Goal: Task Accomplishment & Management: Complete application form

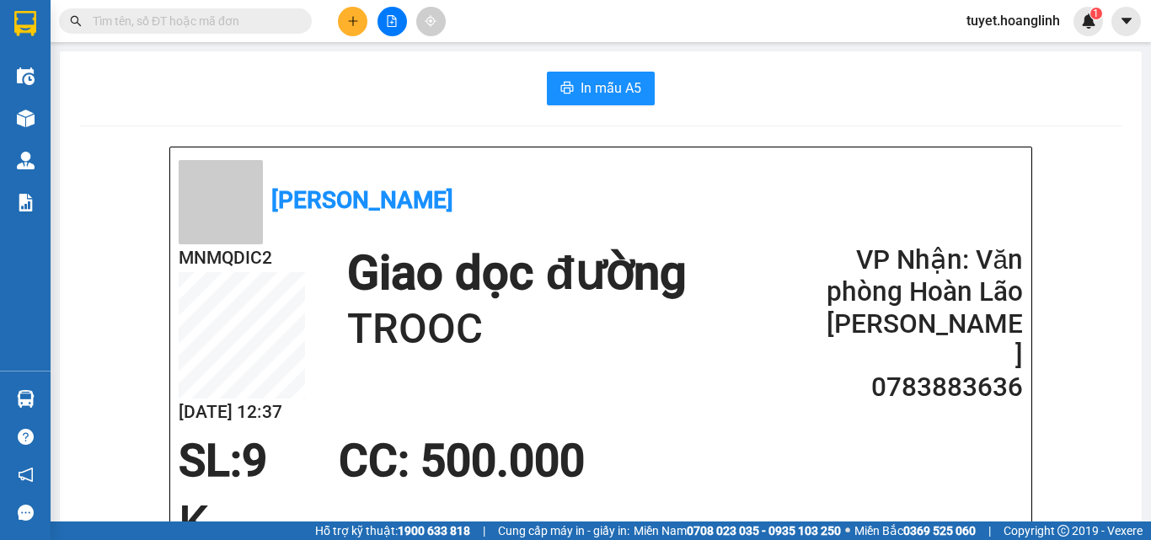
click at [356, 19] on icon "plus" at bounding box center [353, 21] width 12 height 12
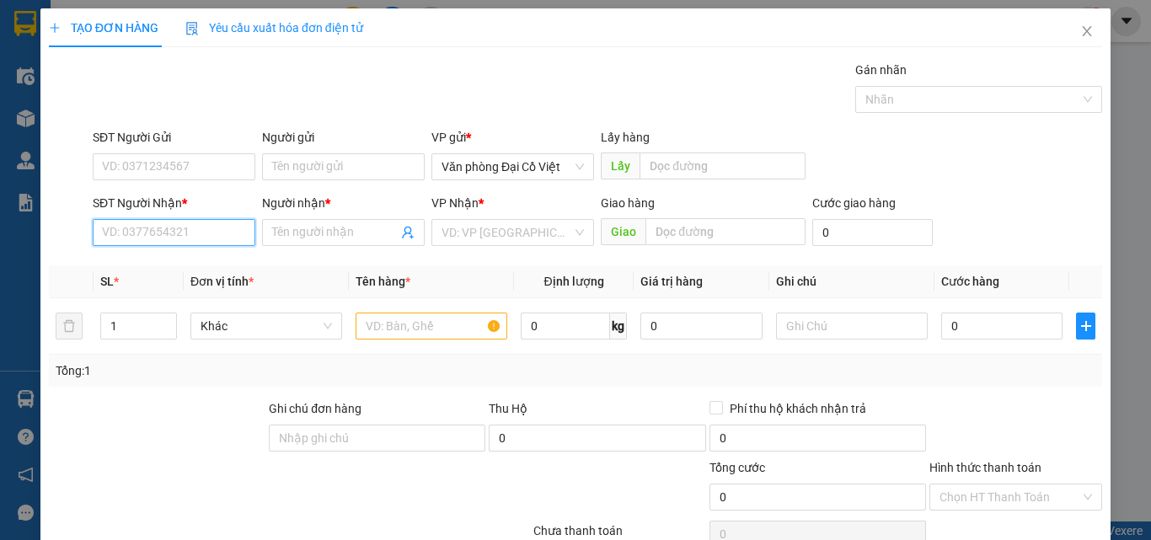
click at [199, 230] on input "SĐT Người Nhận *" at bounding box center [174, 232] width 163 height 27
click at [192, 270] on div "0918052457 - THUONG" at bounding box center [172, 266] width 141 height 19
type input "0918052457"
type input "THUONG"
type input "CHO CUOI"
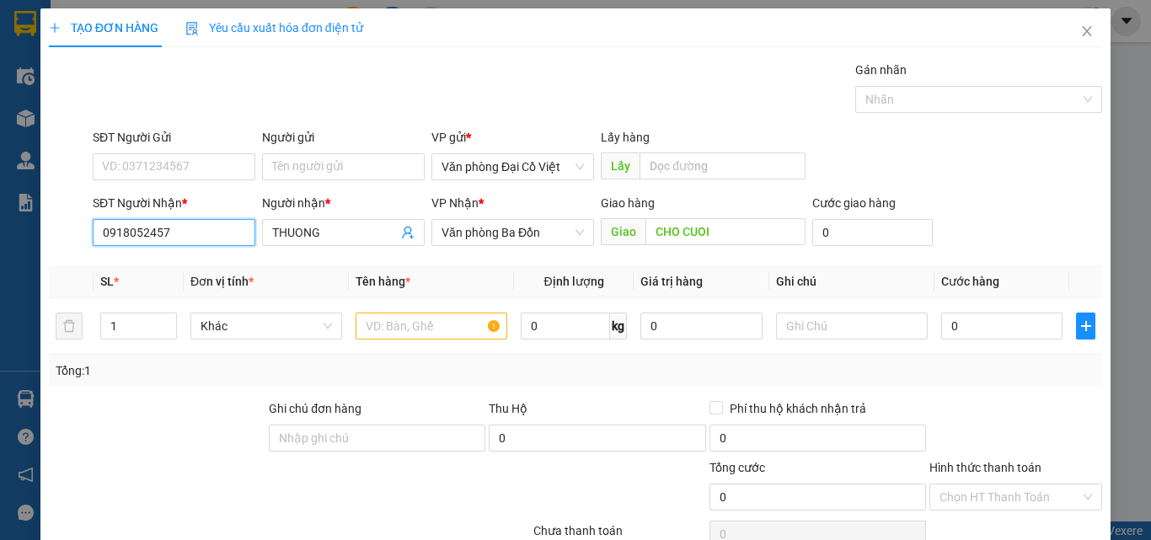
type input "70.000"
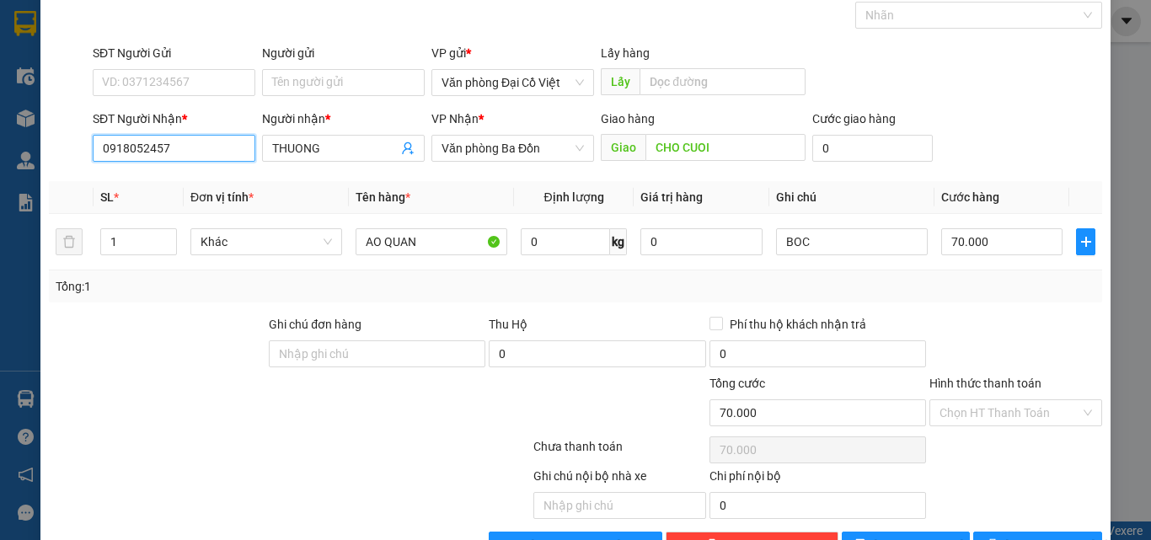
scroll to position [136, 0]
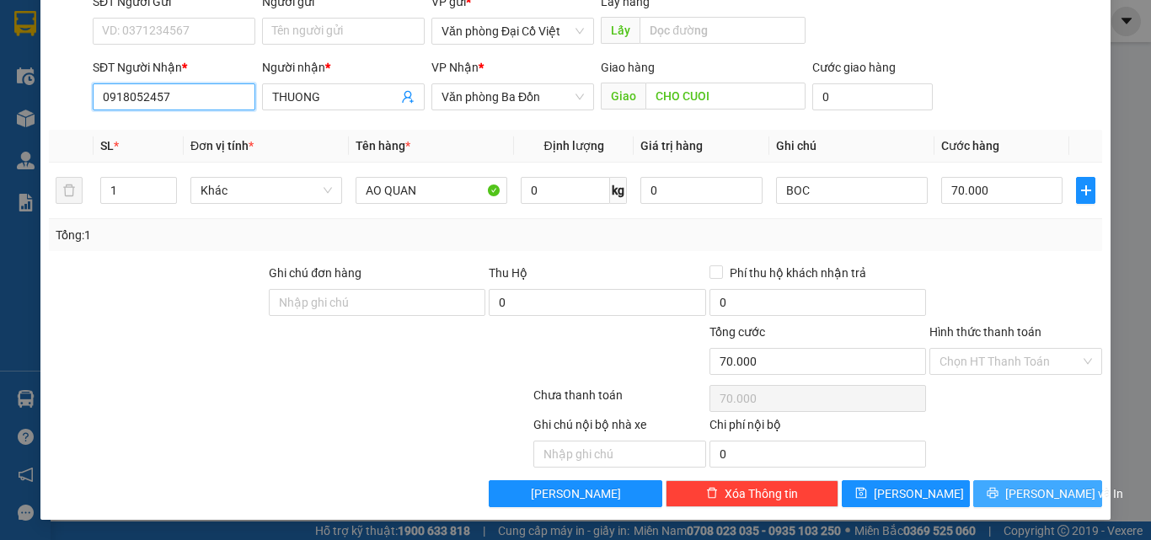
type input "0918052457"
click at [1031, 487] on span "[PERSON_NAME] và In" at bounding box center [1065, 494] width 118 height 19
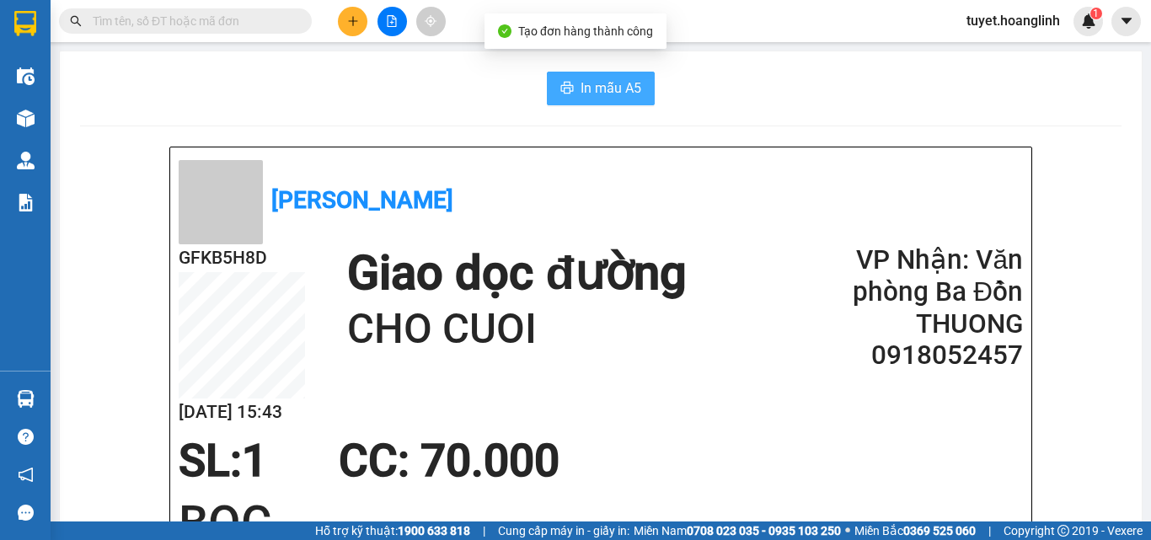
click at [582, 90] on span "In mẫu A5" at bounding box center [611, 88] width 61 height 21
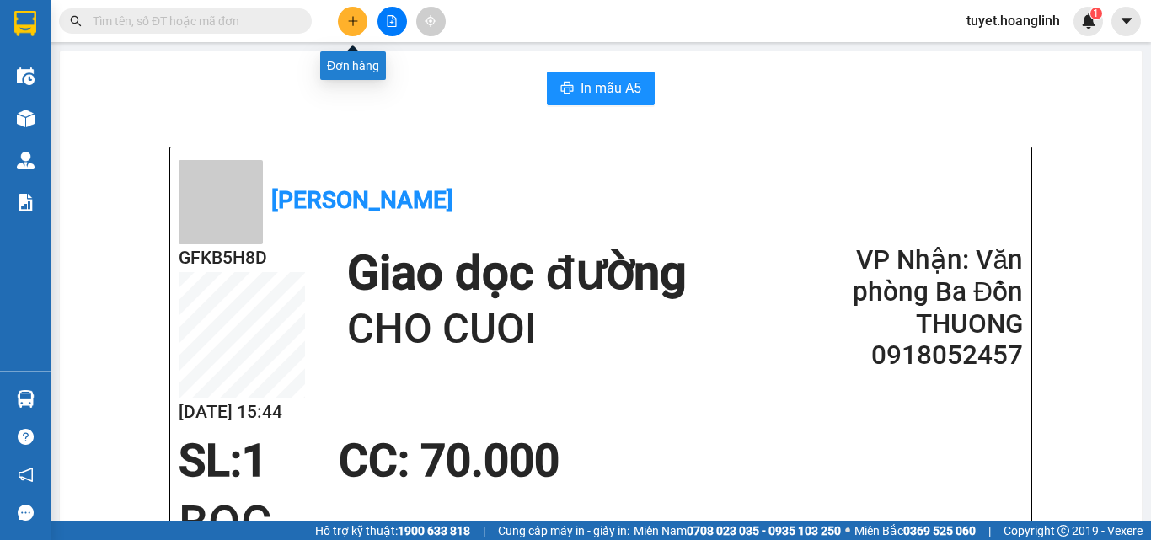
click at [362, 23] on button at bounding box center [353, 22] width 30 height 30
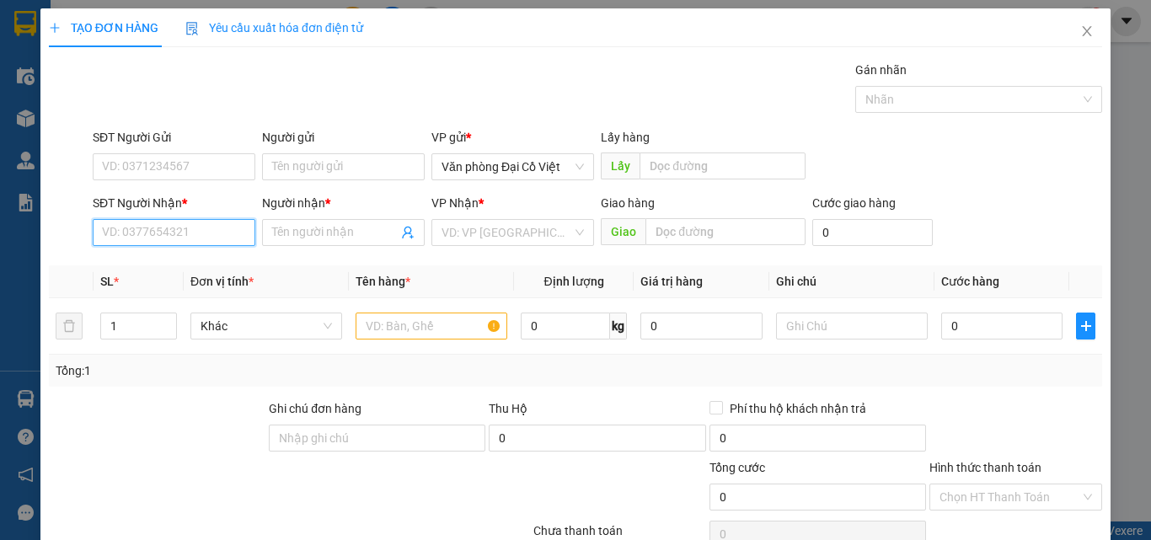
click at [212, 232] on input "SĐT Người Nhận *" at bounding box center [174, 232] width 163 height 27
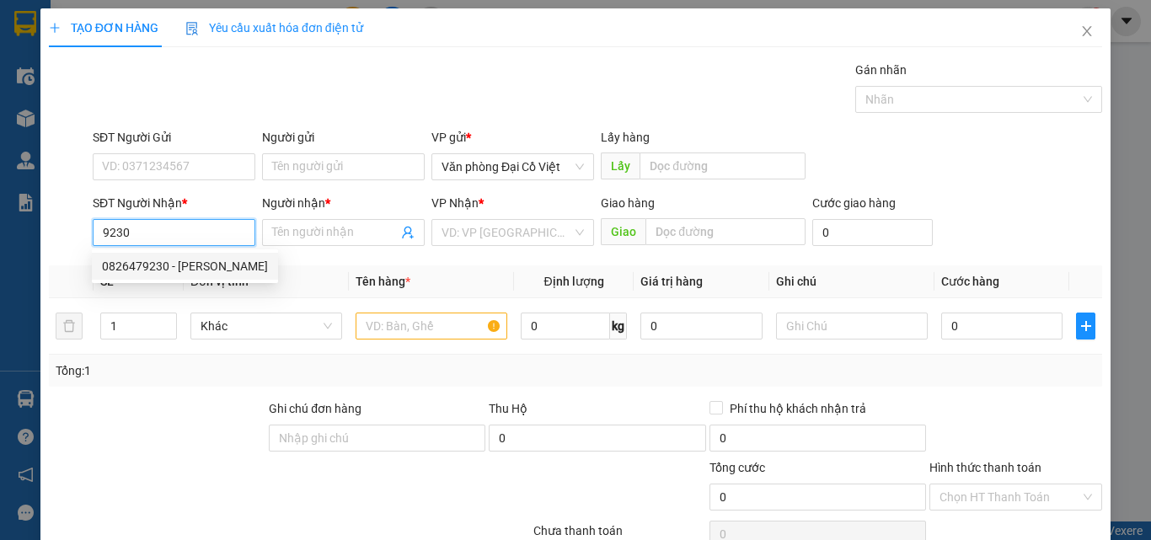
click at [206, 266] on div "0826479230 - [PERSON_NAME]" at bounding box center [185, 266] width 166 height 19
type input "0826479230"
type input "BÀ [PERSON_NAME]"
type input "50.000"
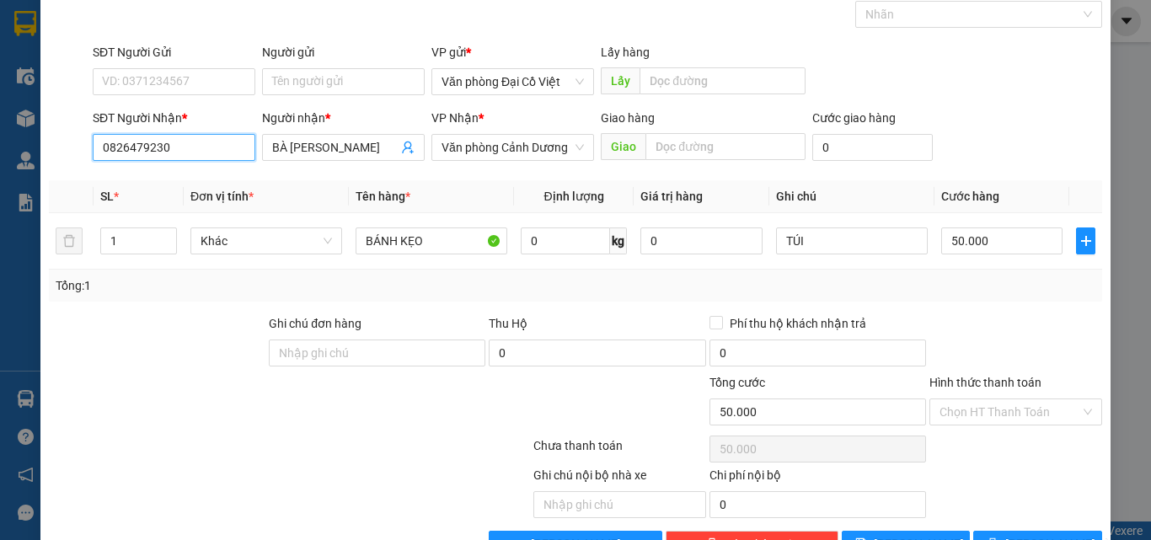
scroll to position [136, 0]
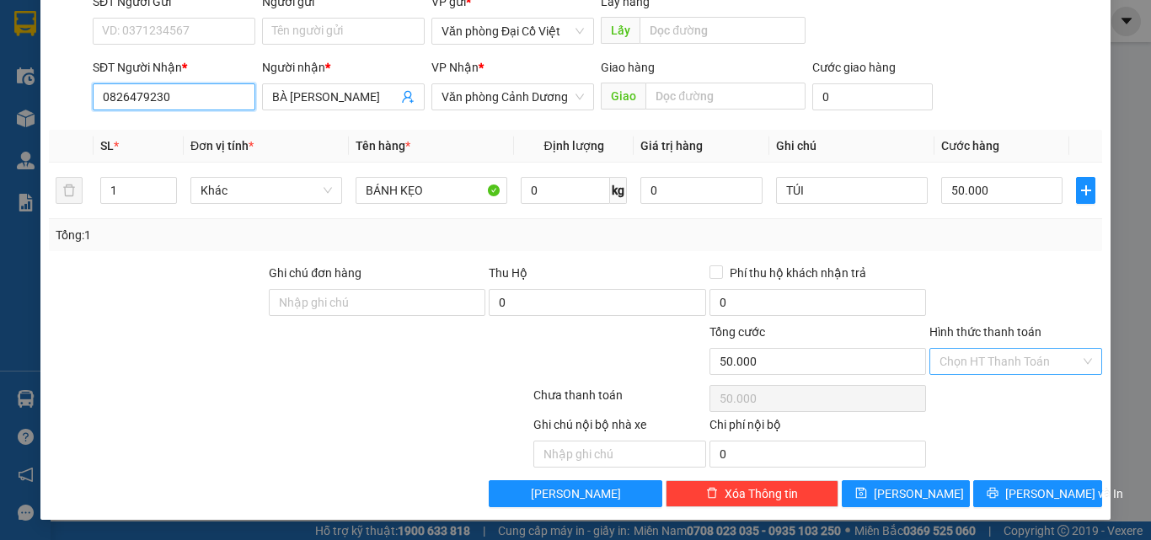
type input "0826479230"
click at [1038, 358] on input "Hình thức thanh toán" at bounding box center [1010, 361] width 141 height 25
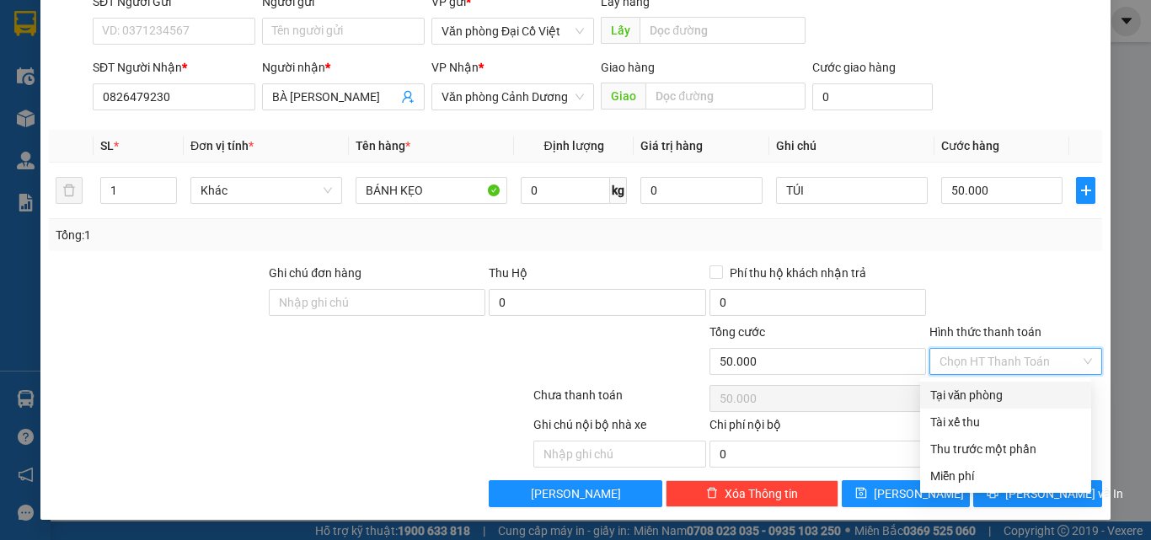
click at [998, 394] on div "Tại văn phòng" at bounding box center [1006, 395] width 151 height 19
type input "0"
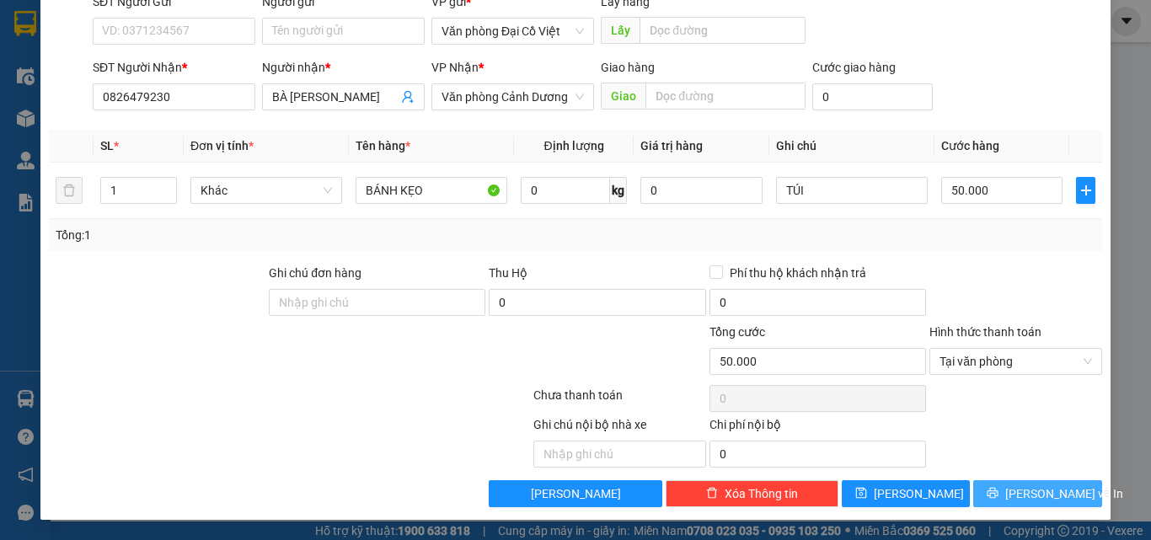
click at [1021, 495] on span "[PERSON_NAME] và In" at bounding box center [1065, 494] width 118 height 19
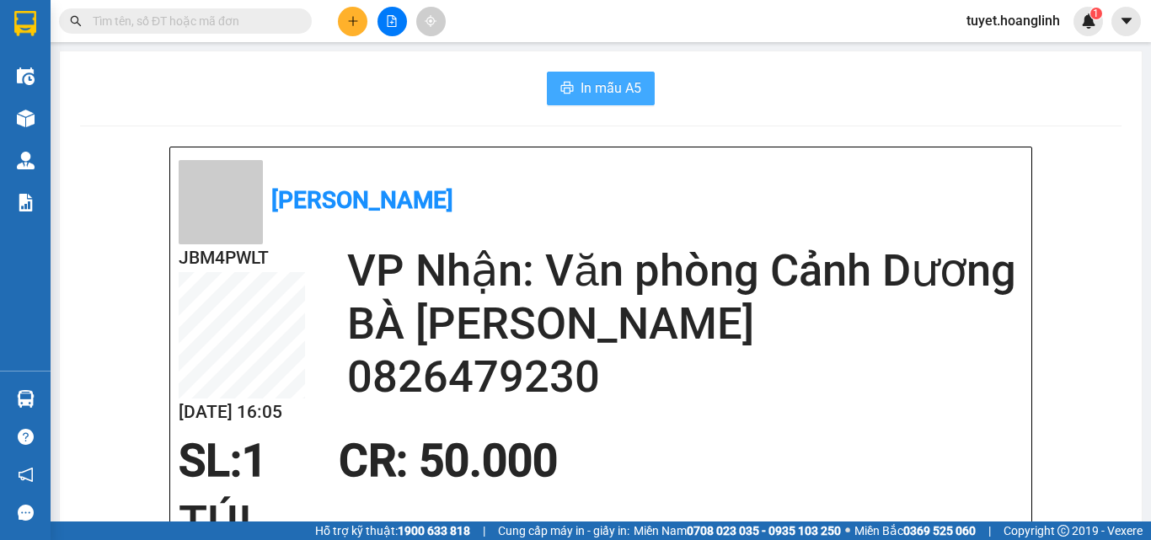
click at [615, 89] on span "In mẫu A5" at bounding box center [611, 88] width 61 height 21
click at [352, 17] on icon "plus" at bounding box center [353, 21] width 12 height 12
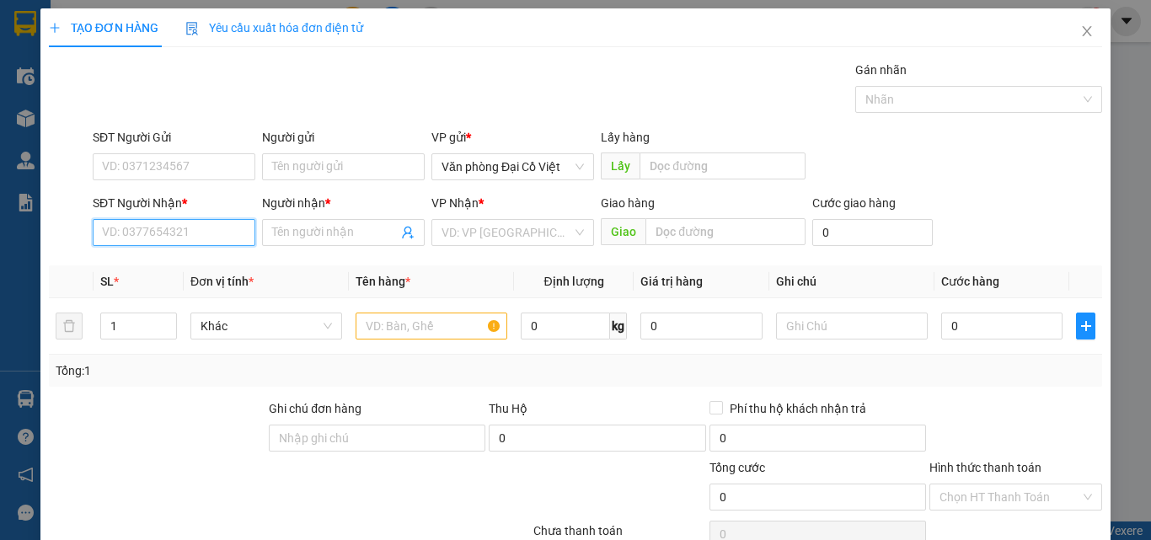
click at [185, 231] on input "SĐT Người Nhận *" at bounding box center [174, 232] width 163 height 27
click at [168, 264] on div "0386003589 - A QUẢ" at bounding box center [172, 266] width 141 height 19
type input "0386003589"
type input "A QUẢ"
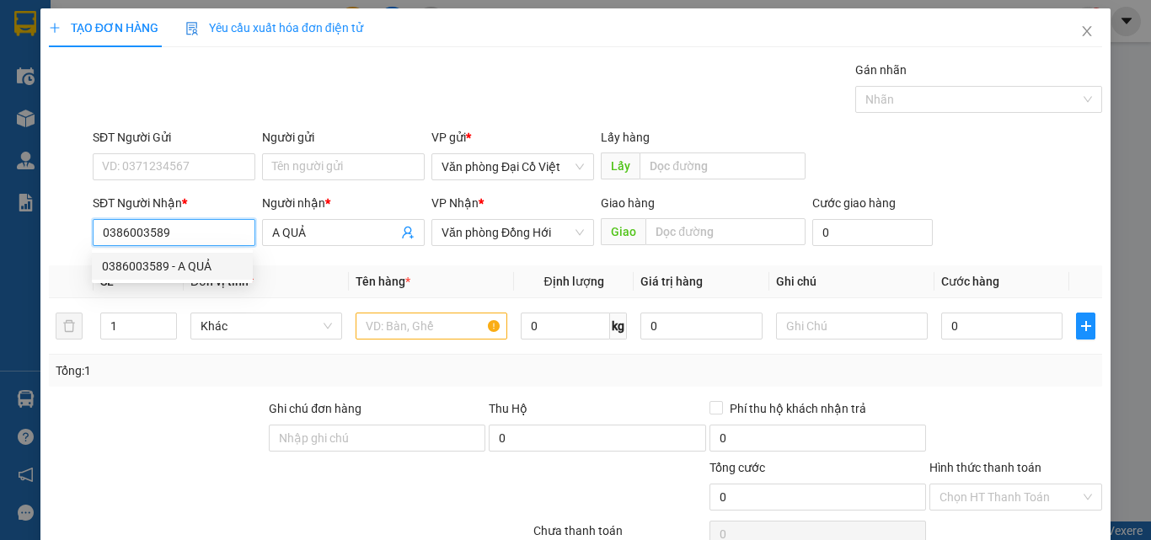
type input "250.000"
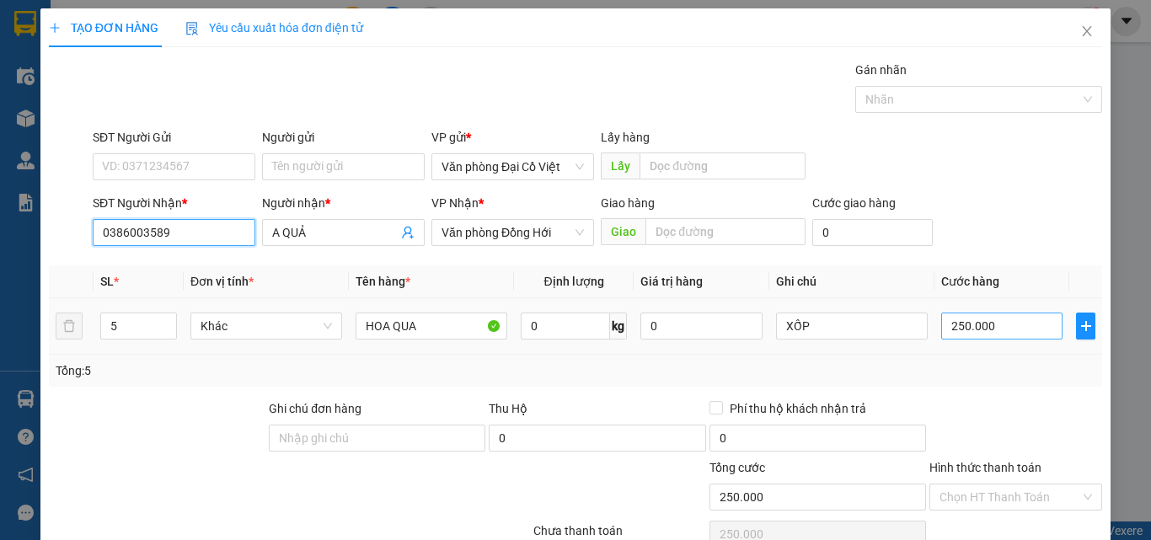
type input "0386003589"
click at [984, 323] on input "250.000" at bounding box center [1002, 326] width 121 height 27
type input "8"
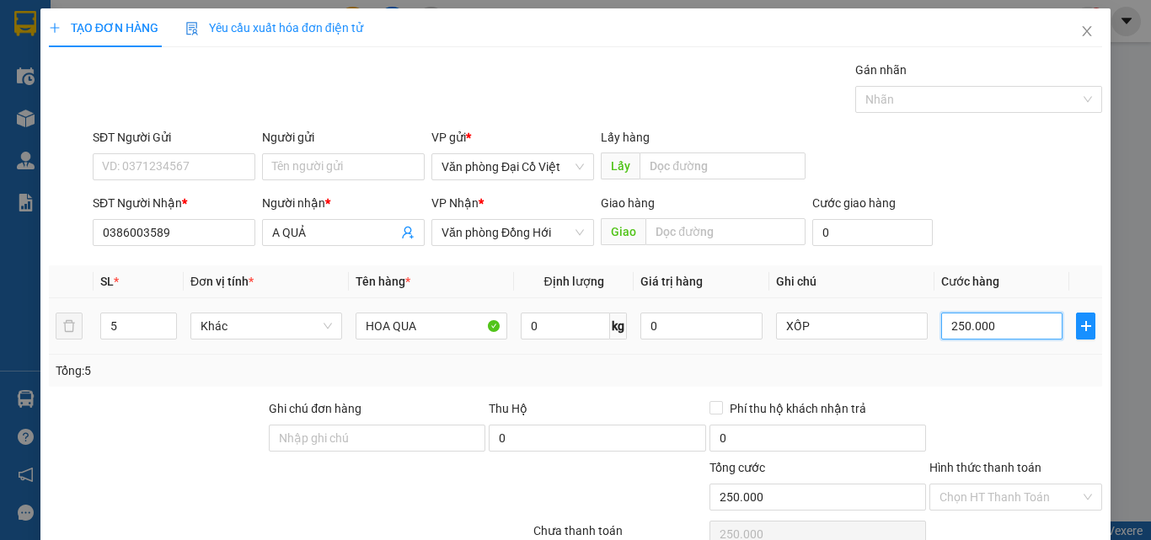
type input "8"
type input "80"
type input "80.000"
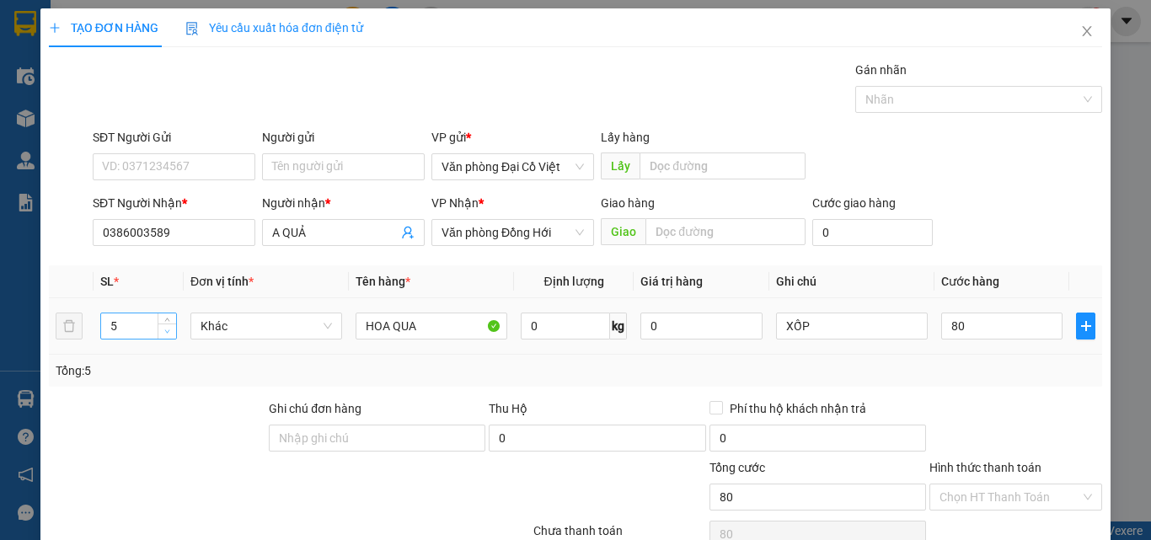
type input "80.000"
click at [168, 331] on icon "down" at bounding box center [167, 332] width 6 height 6
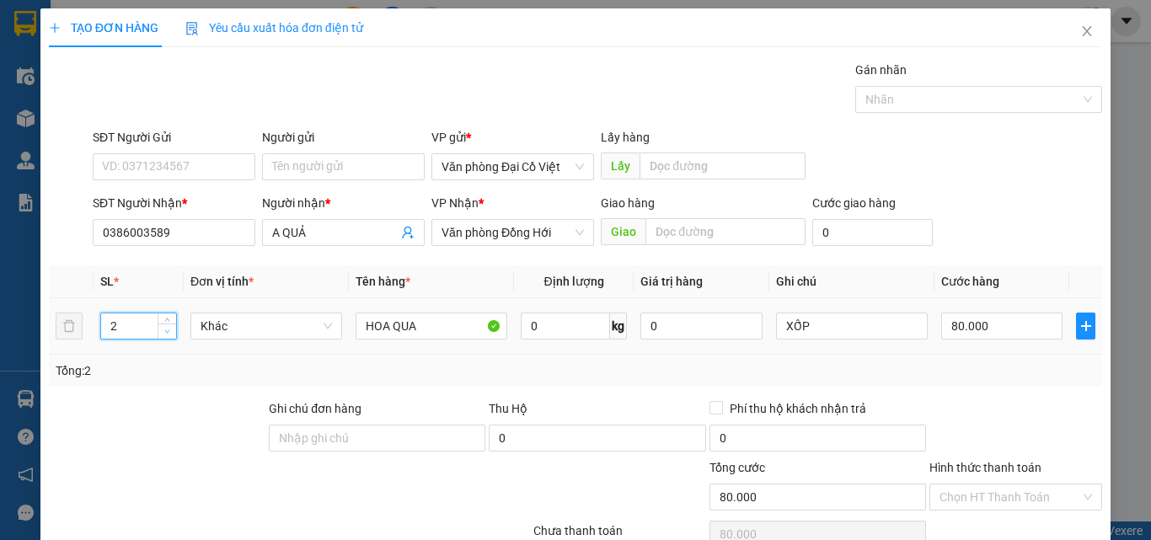
click at [168, 331] on icon "down" at bounding box center [167, 332] width 6 height 6
type input "1"
click at [168, 331] on icon "down" at bounding box center [167, 332] width 6 height 6
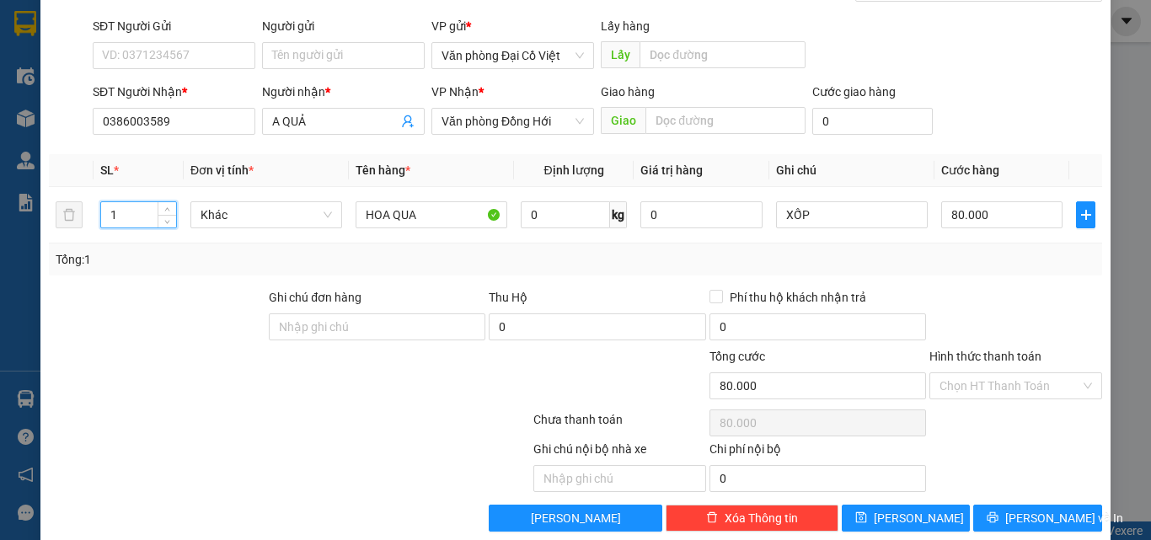
scroll to position [136, 0]
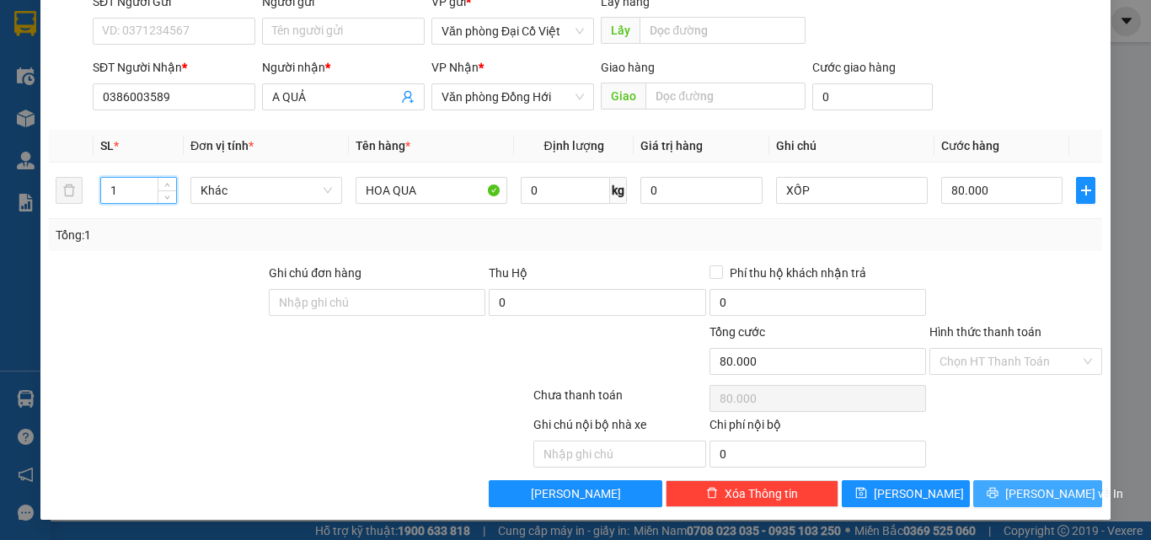
click at [1026, 491] on span "[PERSON_NAME] và In" at bounding box center [1065, 494] width 118 height 19
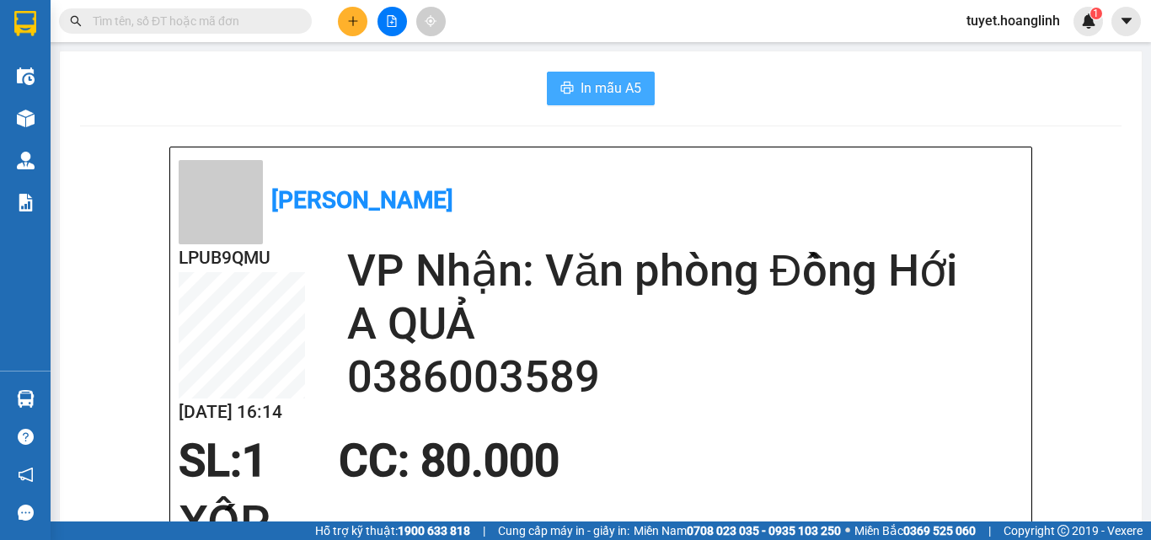
click at [622, 95] on span "In mẫu A5" at bounding box center [611, 88] width 61 height 21
click at [353, 22] on icon "plus" at bounding box center [352, 20] width 1 height 9
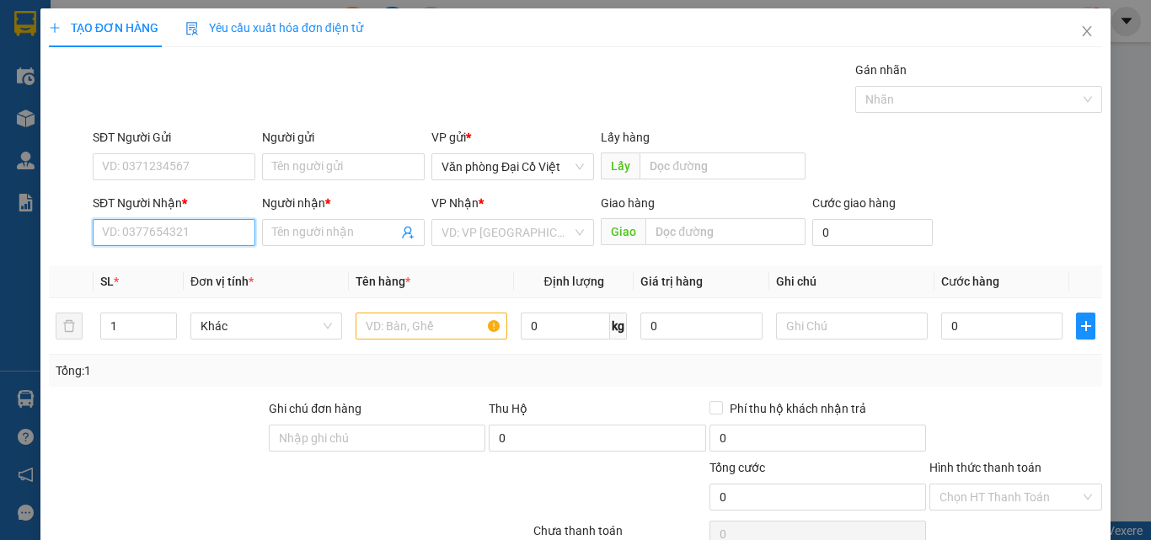
click at [205, 241] on input "SĐT Người Nhận *" at bounding box center [174, 232] width 163 height 27
type input "0971992612"
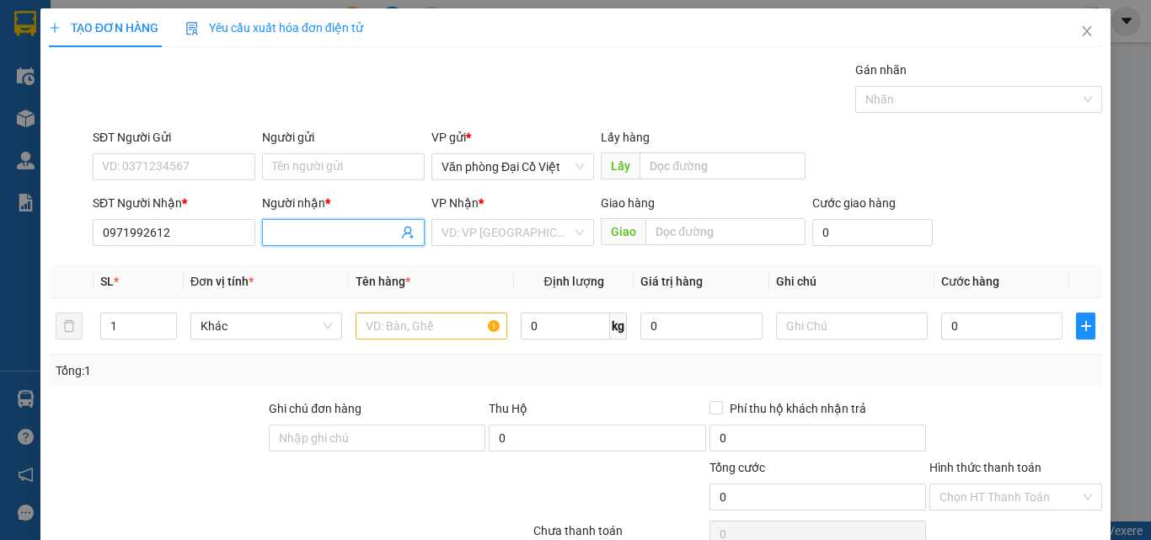
click at [299, 230] on input "Người nhận *" at bounding box center [335, 232] width 126 height 19
type input "k"
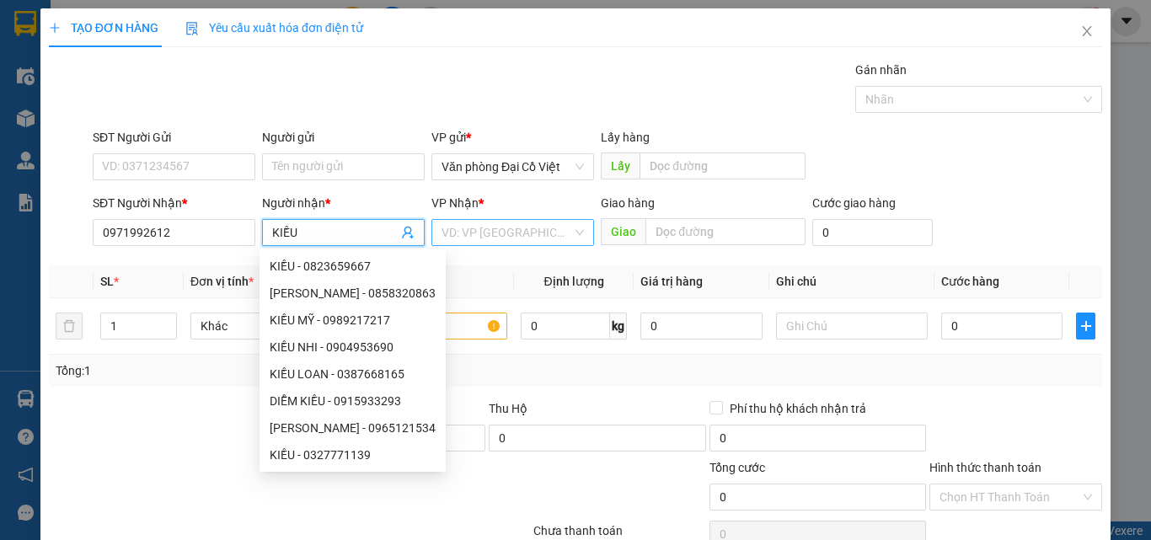
type input "KIỀU"
click at [494, 232] on input "search" at bounding box center [507, 232] width 131 height 25
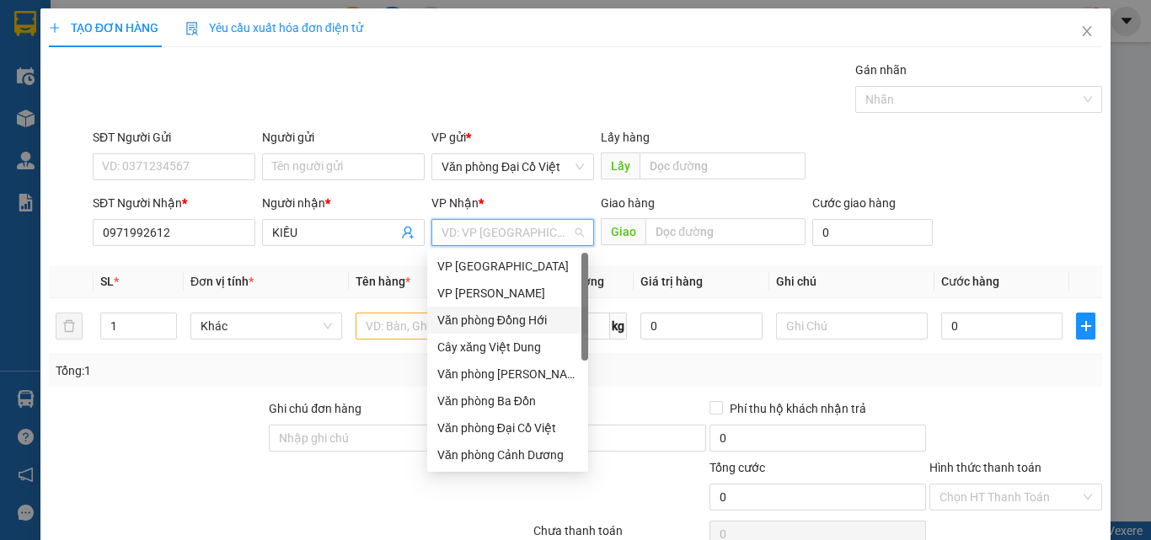
click at [521, 319] on div "Văn phòng Đồng Hới" at bounding box center [507, 320] width 141 height 19
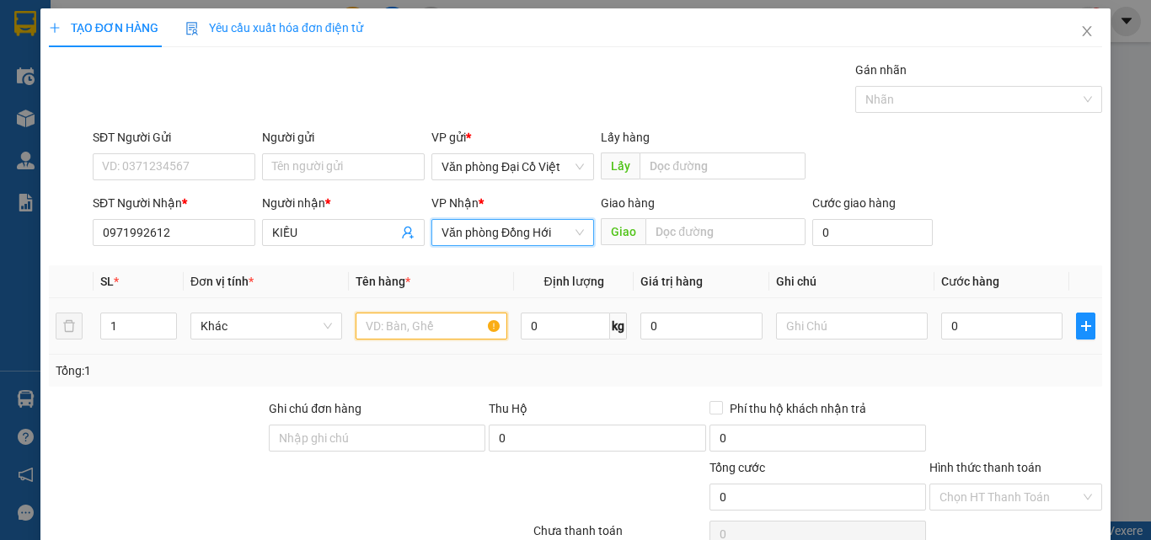
click at [400, 329] on input "text" at bounding box center [432, 326] width 152 height 27
type input "A"
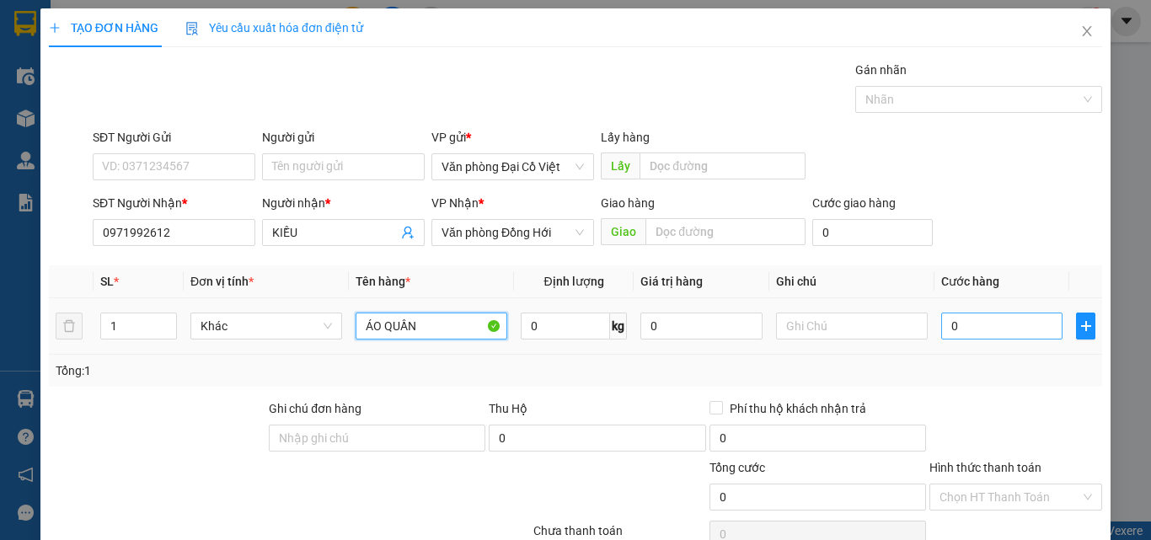
type input "ÁO QUẦN"
click at [953, 325] on input "0" at bounding box center [1002, 326] width 121 height 27
type input "1"
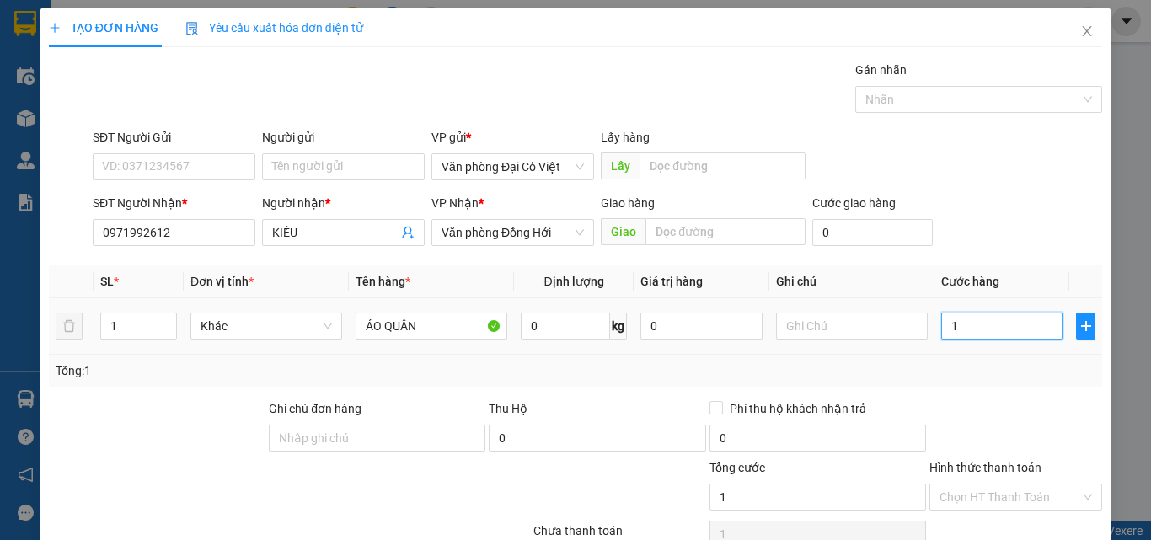
type input "15"
type input "150"
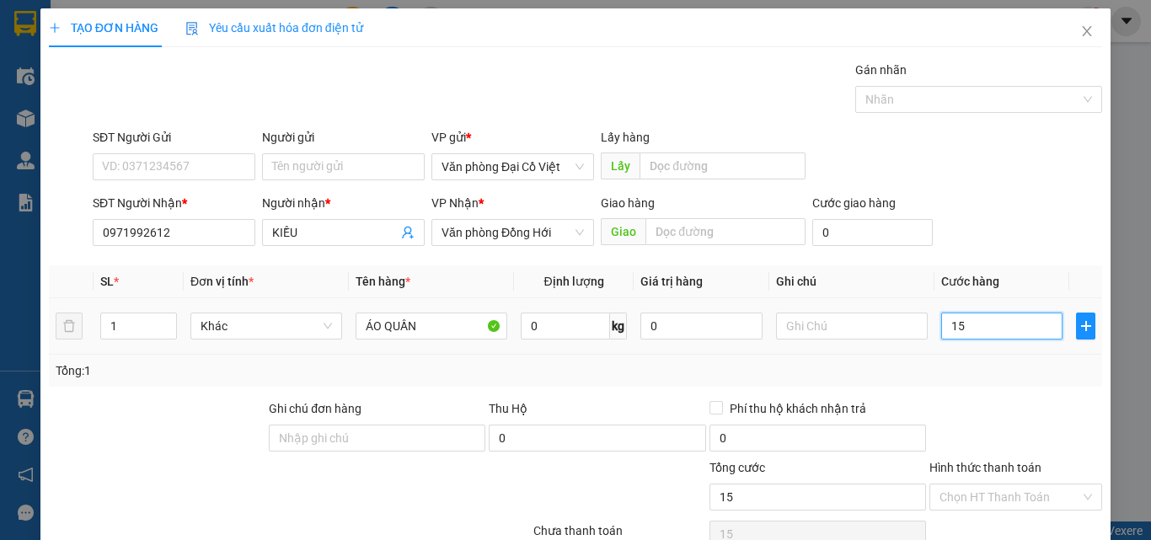
type input "150"
type input "150.000"
click at [821, 327] on input "text" at bounding box center [852, 326] width 152 height 27
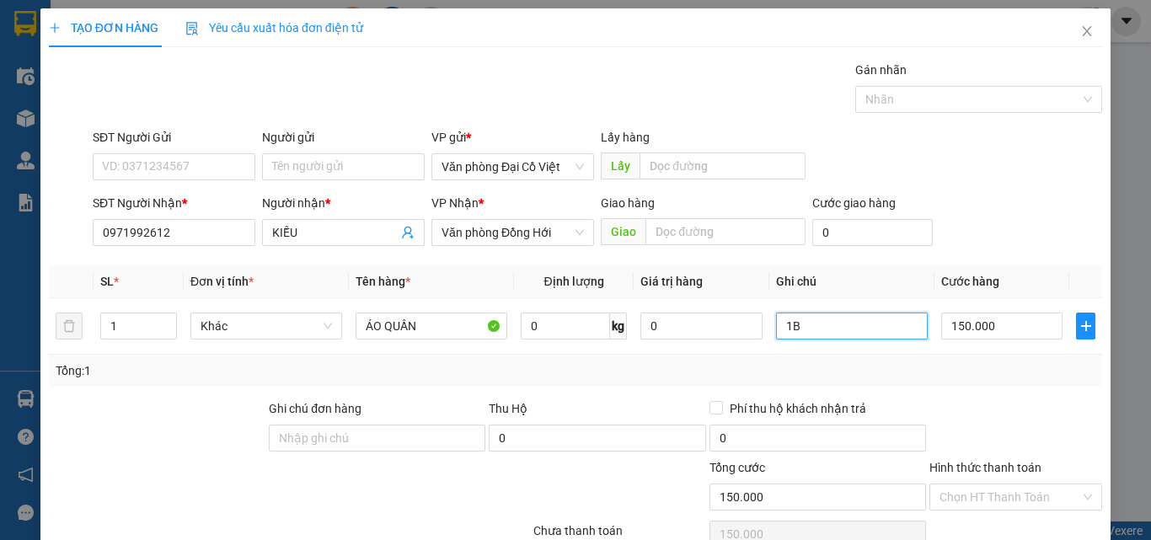
type input "1"
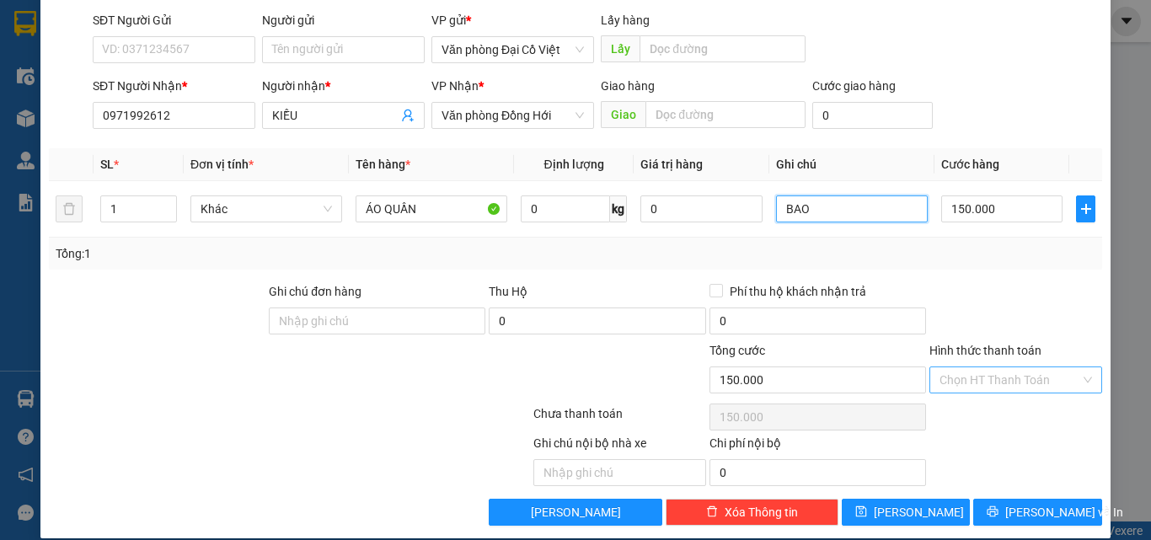
scroll to position [136, 0]
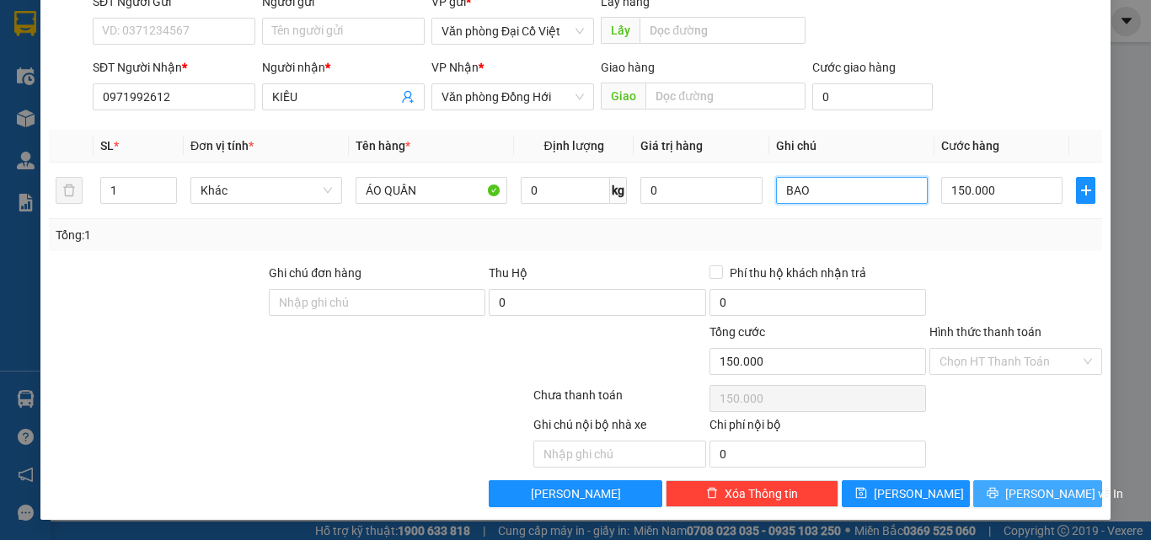
type input "BAO"
click at [1039, 494] on span "[PERSON_NAME] và In" at bounding box center [1065, 494] width 118 height 19
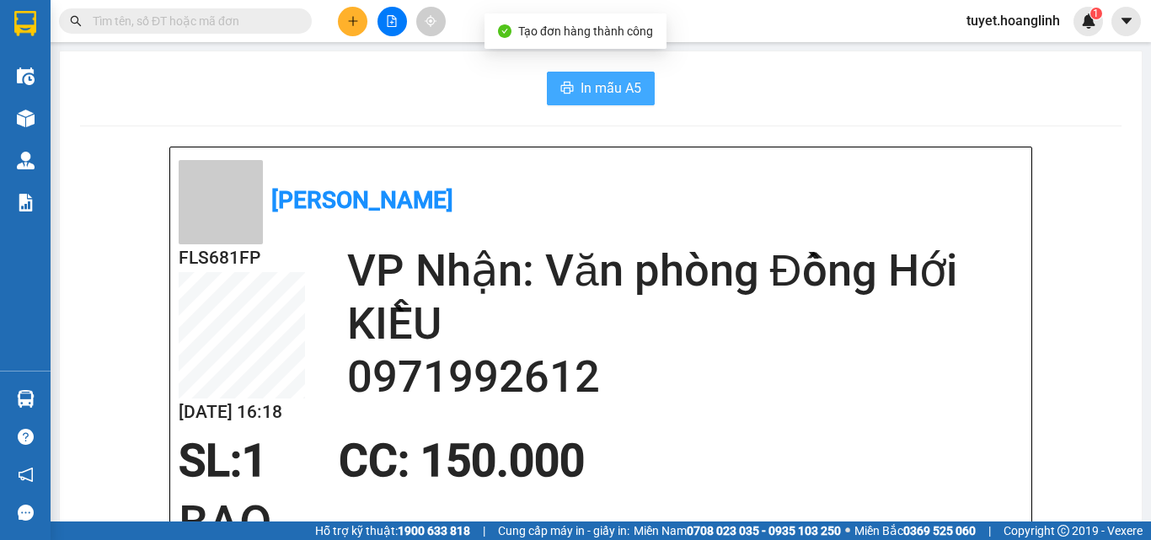
click at [588, 91] on span "In mẫu A5" at bounding box center [611, 88] width 61 height 21
click at [358, 26] on icon "plus" at bounding box center [353, 21] width 12 height 12
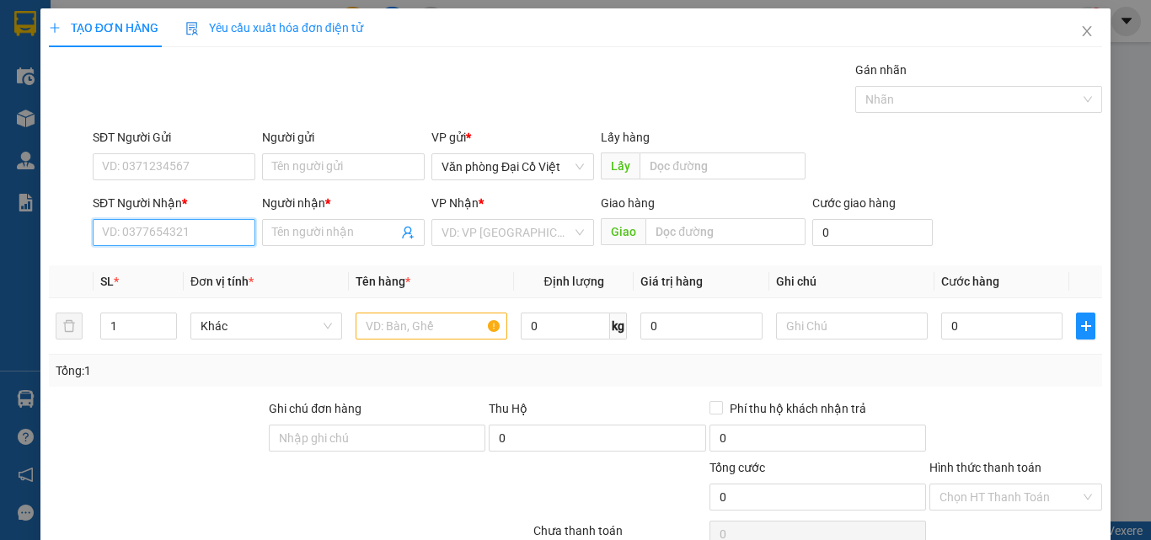
click at [231, 234] on input "SĐT Người Nhận *" at bounding box center [174, 232] width 163 height 27
click at [170, 268] on div "0368421265 - [PERSON_NAME]" at bounding box center [185, 266] width 166 height 19
type input "0368421265"
type input "[PERSON_NAME]"
type input "CHỢ LÝ HÒA"
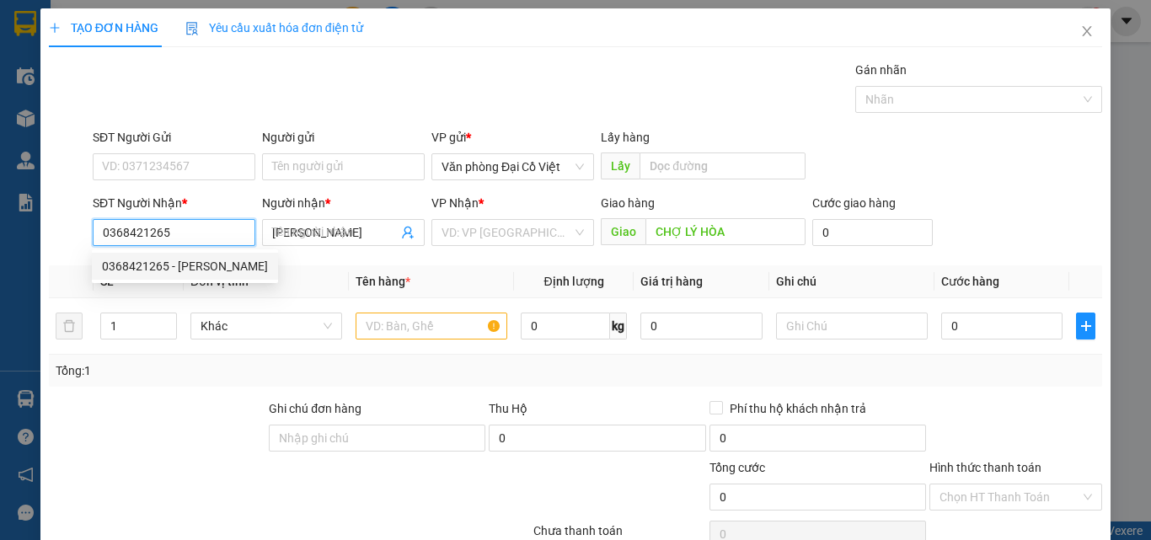
type input "100.000"
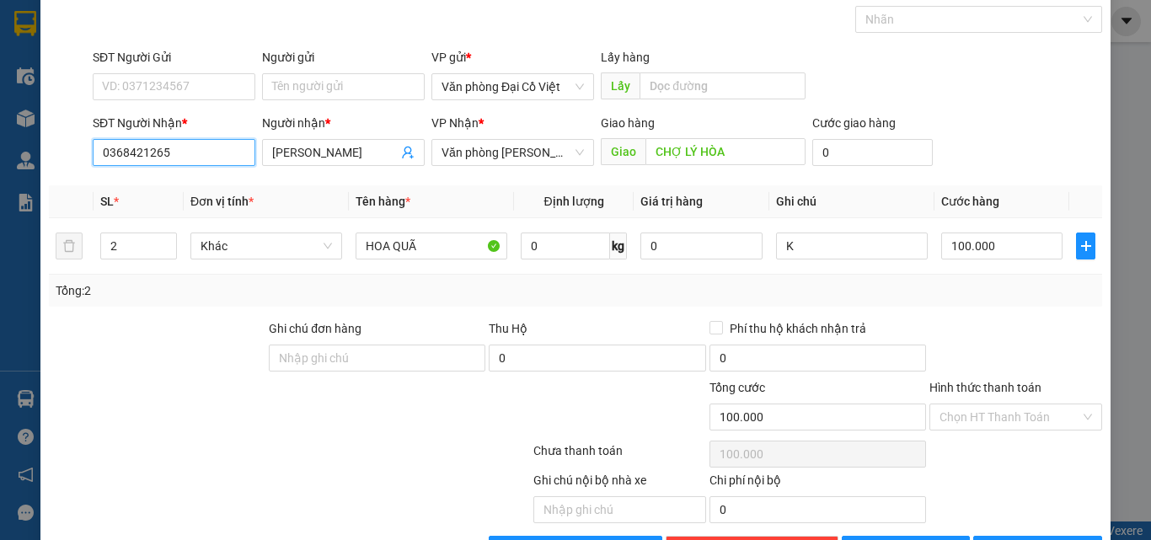
scroll to position [136, 0]
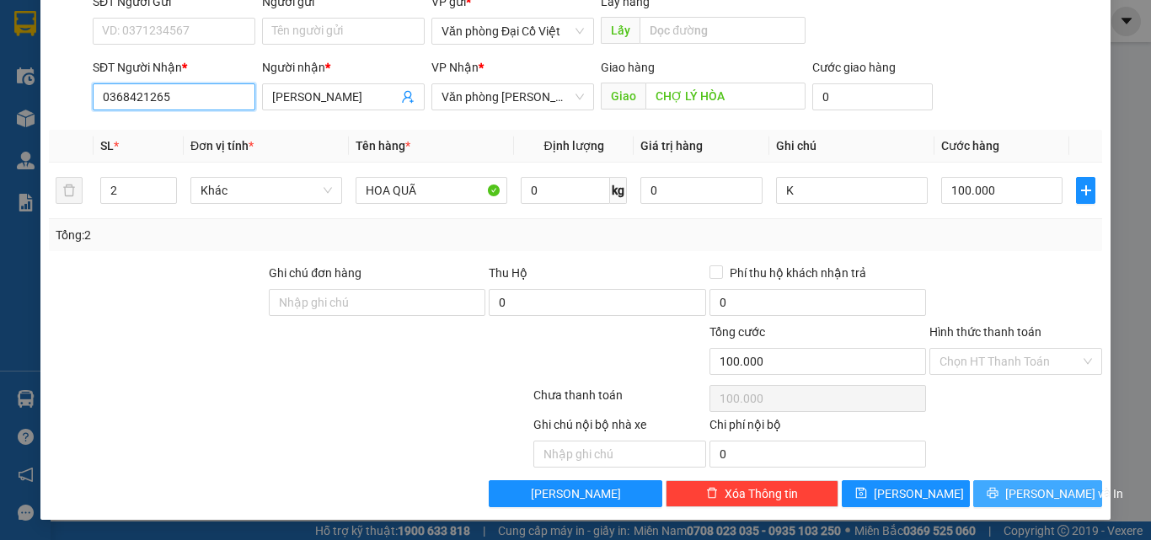
type input "0368421265"
click at [1007, 499] on button "[PERSON_NAME] và In" at bounding box center [1038, 493] width 129 height 27
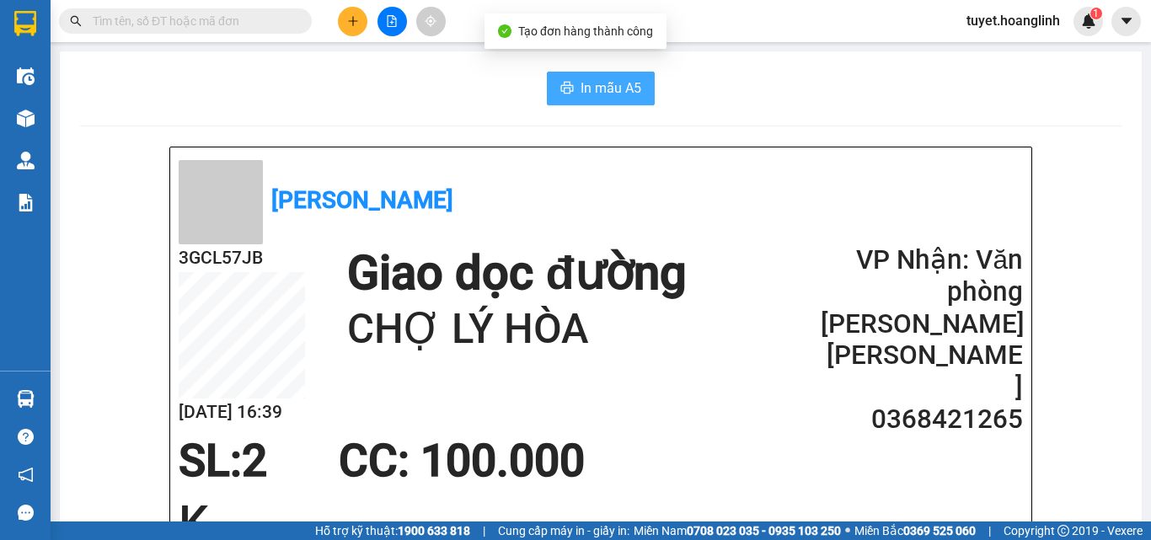
click at [602, 98] on span "In mẫu A5" at bounding box center [611, 88] width 61 height 21
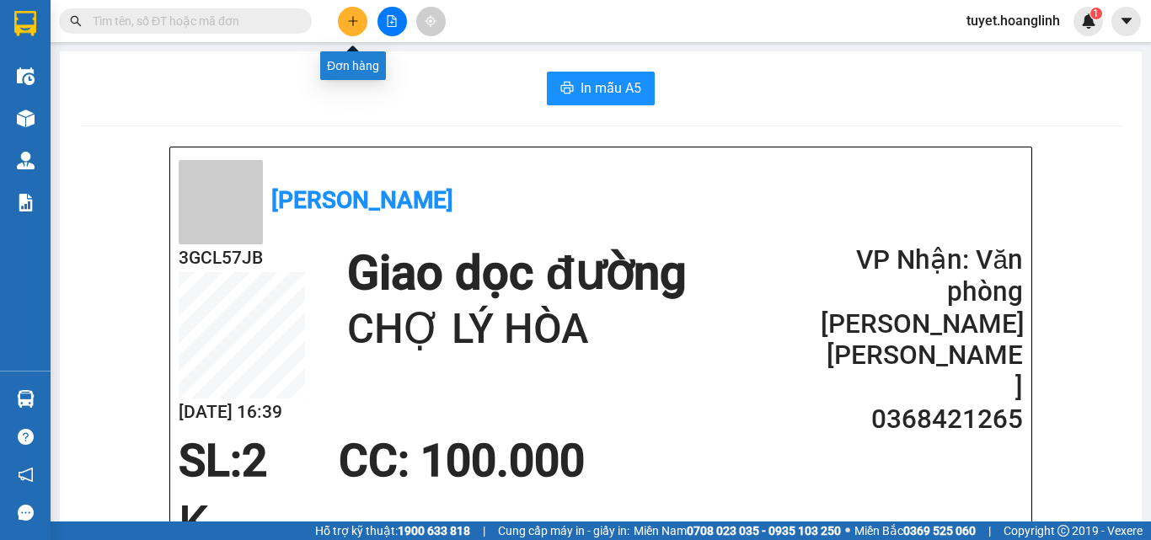
click at [343, 23] on button at bounding box center [353, 22] width 30 height 30
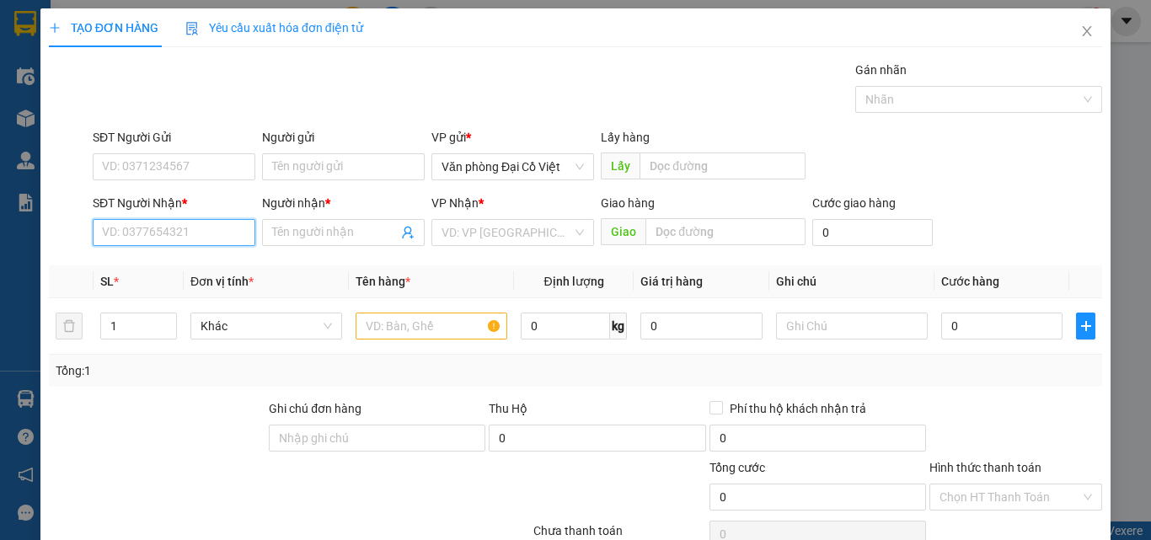
click at [202, 228] on input "SĐT Người Nhận *" at bounding box center [174, 232] width 163 height 27
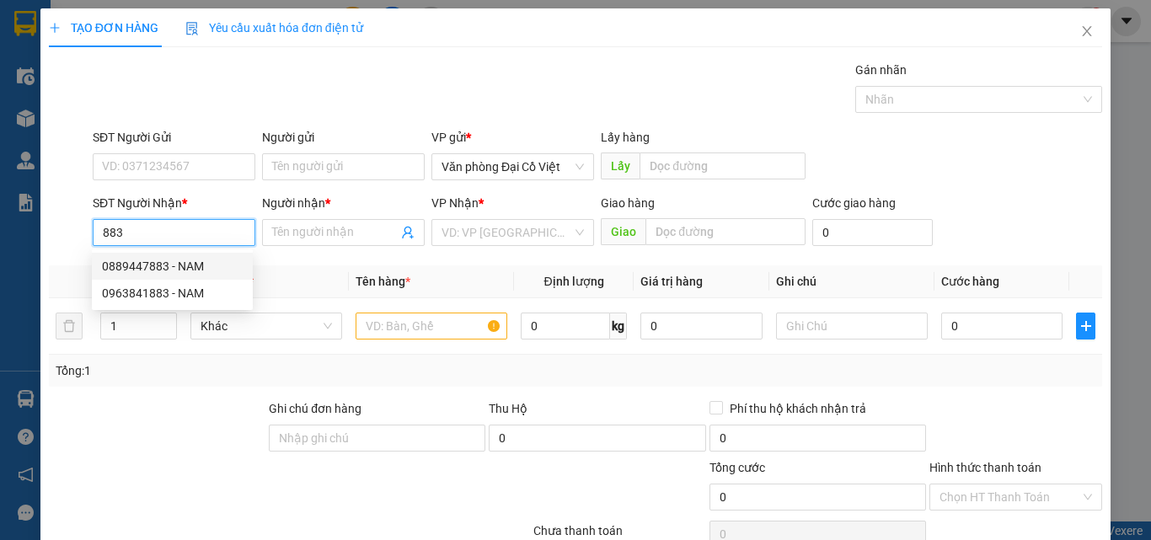
click at [168, 264] on div "0889447883 - NAM" at bounding box center [172, 266] width 141 height 19
type input "0889447883"
type input "NAM"
type input "50.000"
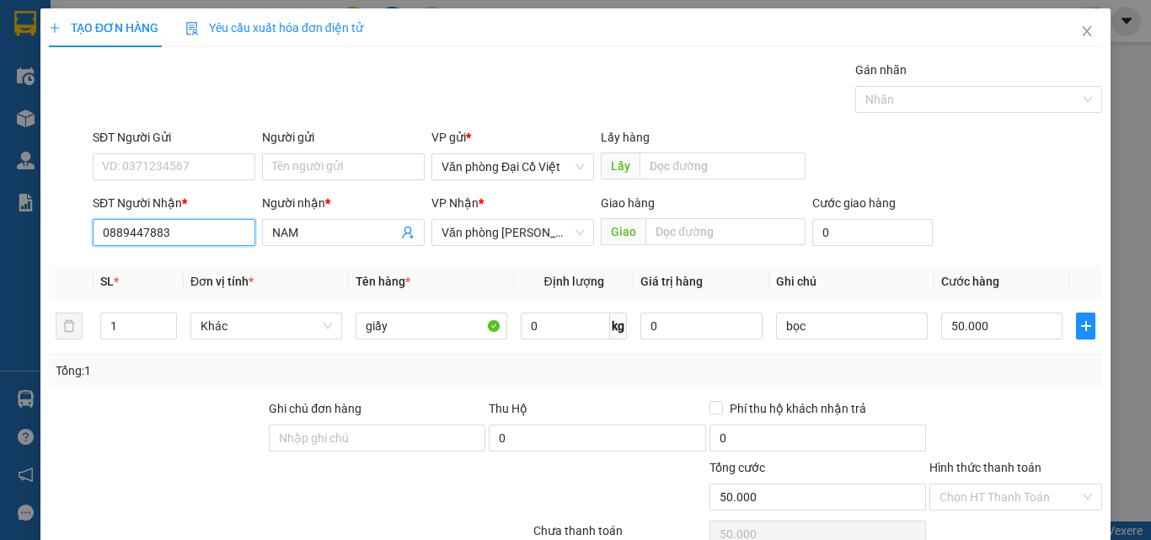
click at [194, 232] on input "0889447883" at bounding box center [174, 232] width 163 height 27
click at [190, 266] on div "0963841883 - NAM" at bounding box center [172, 266] width 141 height 19
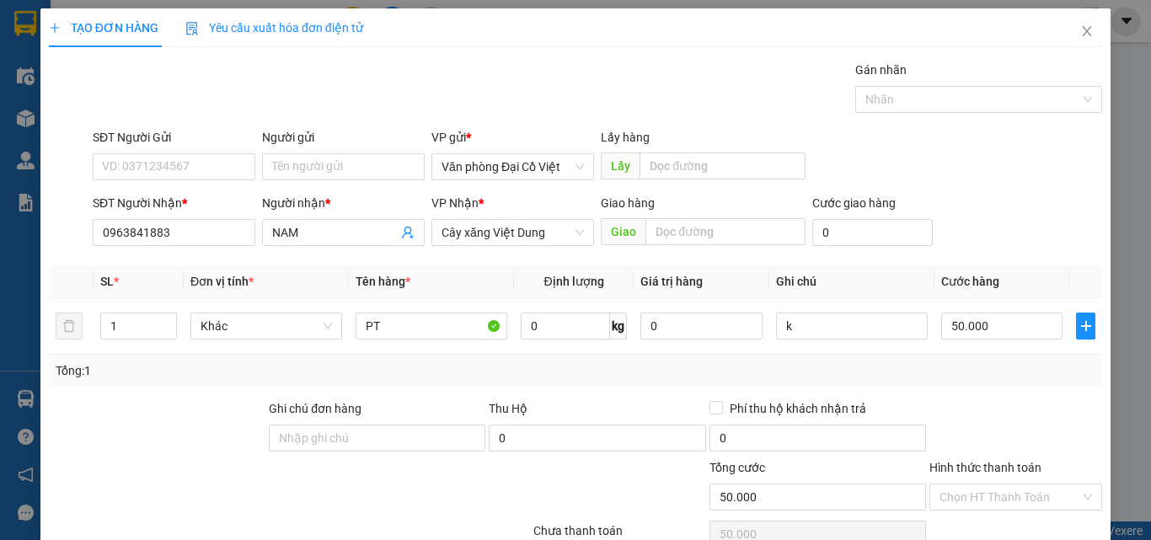
click at [188, 216] on div "SĐT Người Nhận *" at bounding box center [174, 206] width 163 height 25
click at [187, 225] on input "0963841883" at bounding box center [174, 232] width 163 height 27
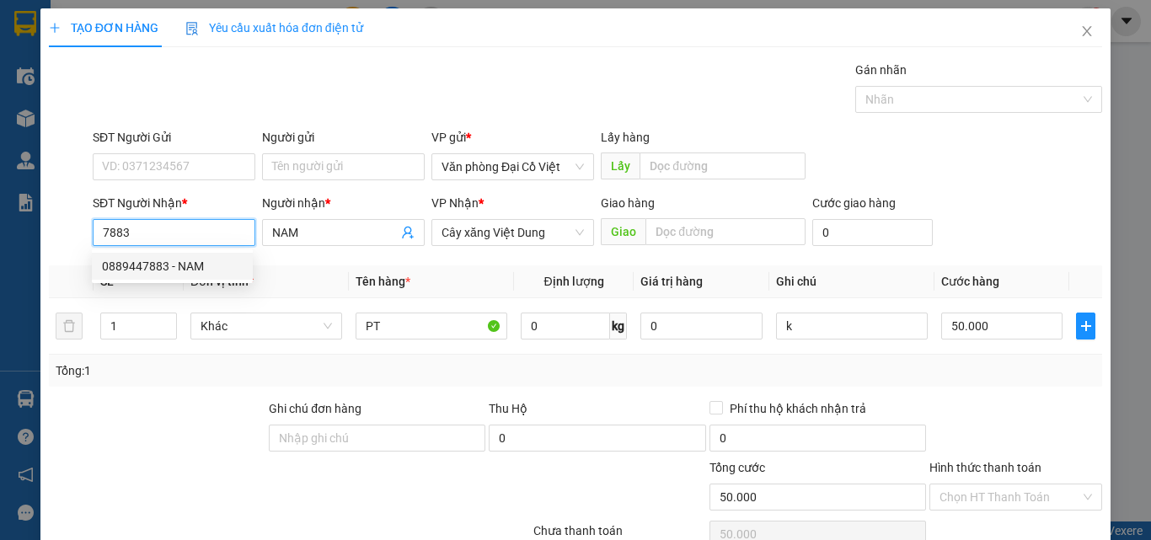
click at [196, 262] on div "0889447883 - NAM" at bounding box center [172, 266] width 141 height 19
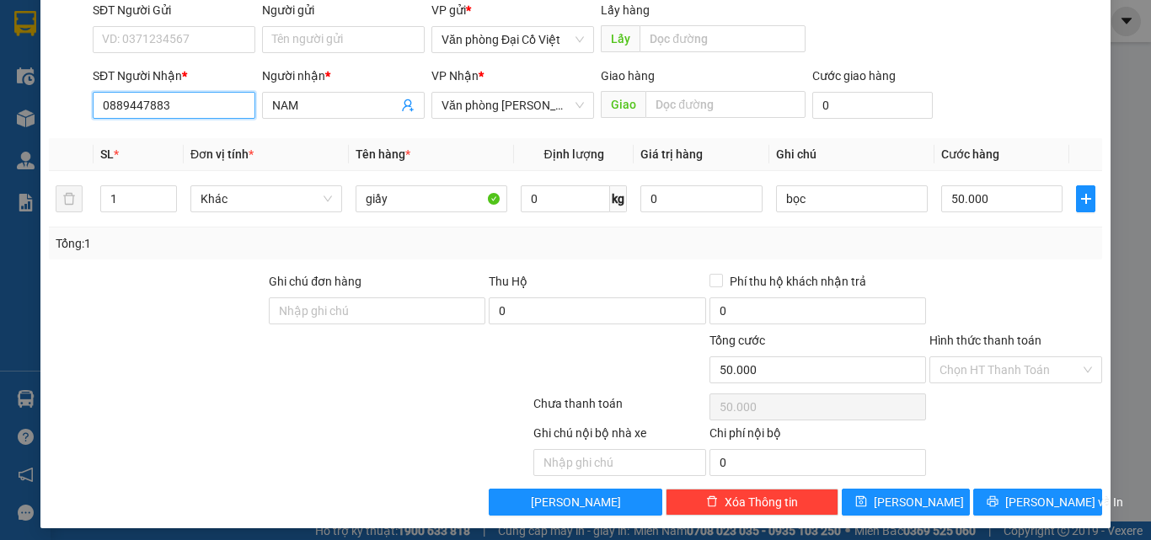
scroll to position [136, 0]
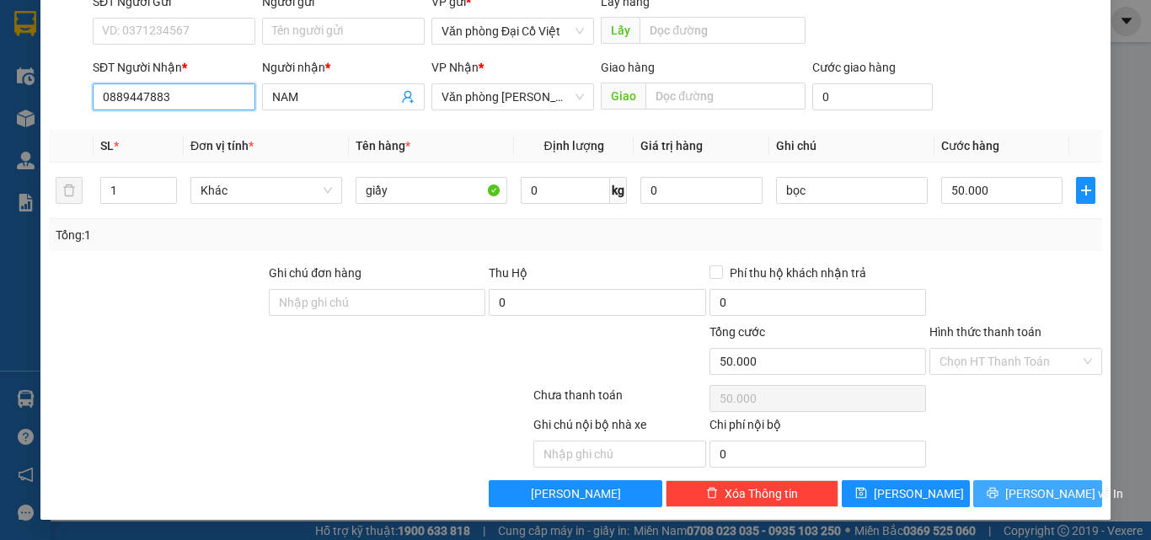
type input "0889447883"
click at [1007, 498] on button "[PERSON_NAME] và In" at bounding box center [1038, 493] width 129 height 27
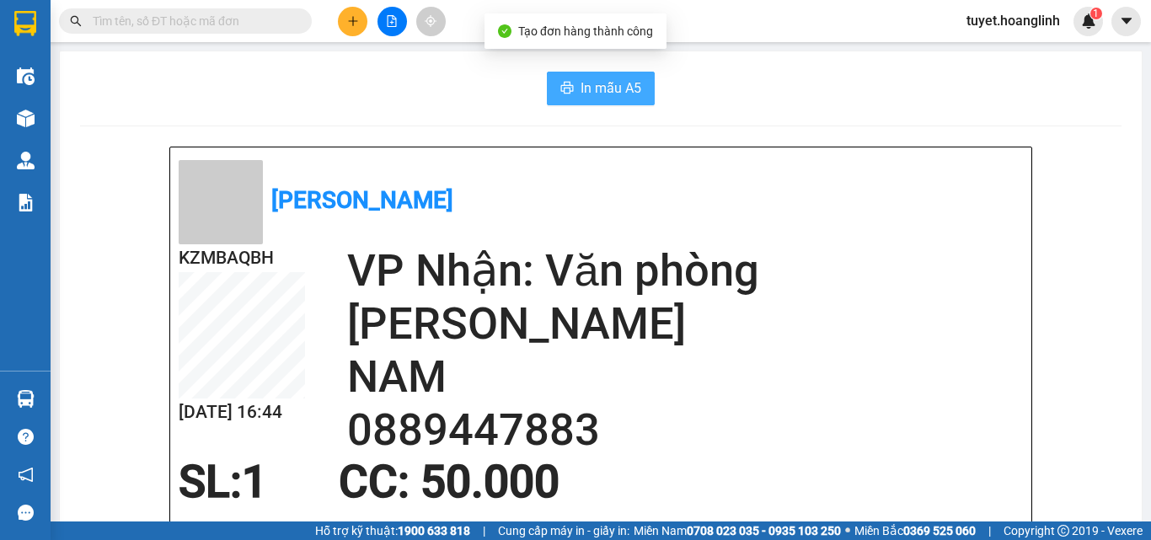
click at [601, 74] on button "In mẫu A5" at bounding box center [601, 89] width 108 height 34
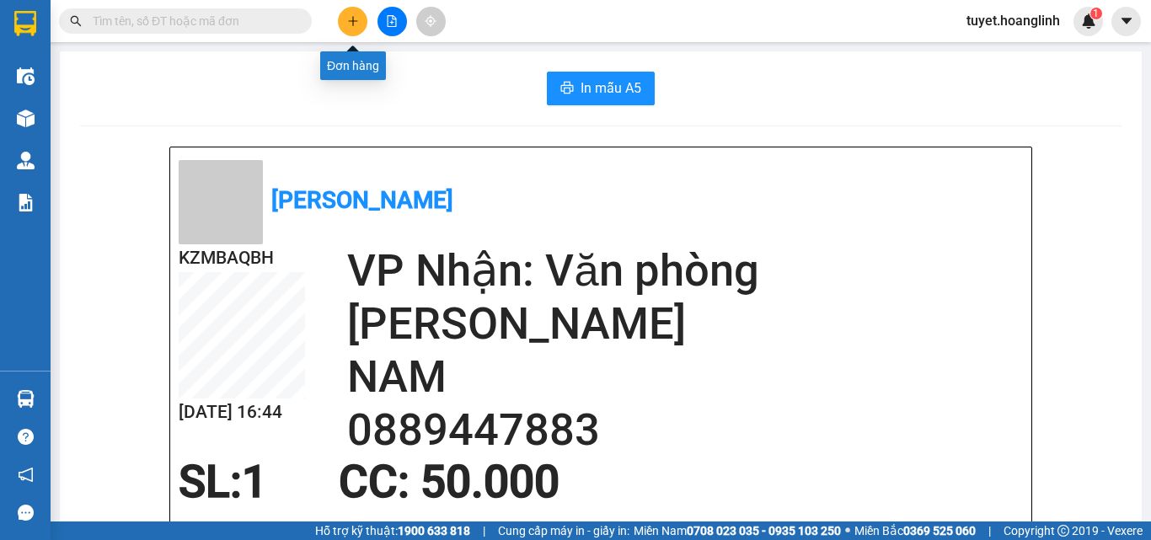
click at [347, 21] on icon "plus" at bounding box center [353, 21] width 12 height 12
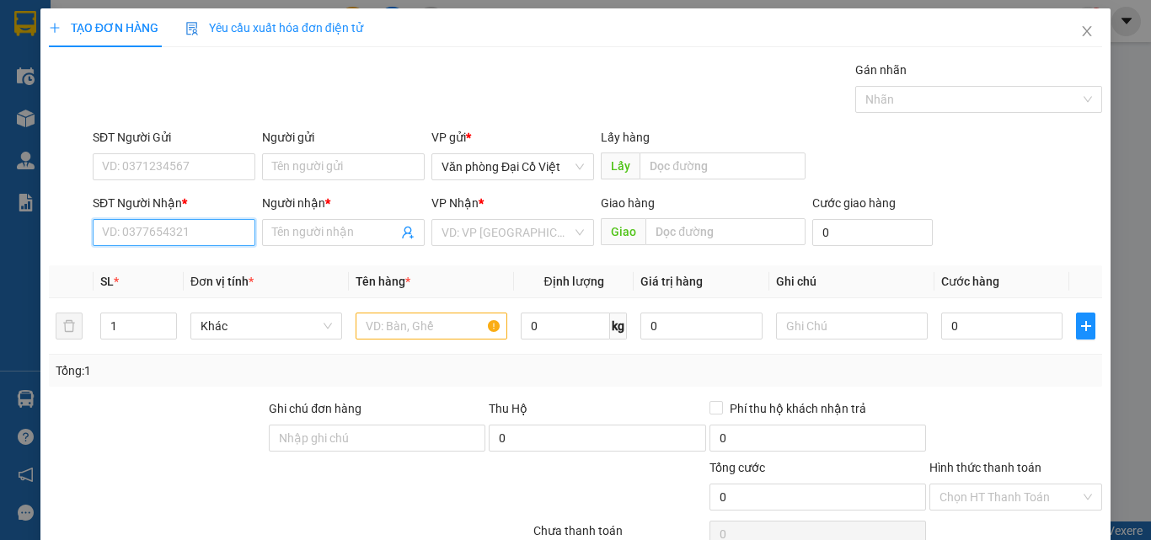
click at [223, 240] on input "SĐT Người Nhận *" at bounding box center [174, 232] width 163 height 27
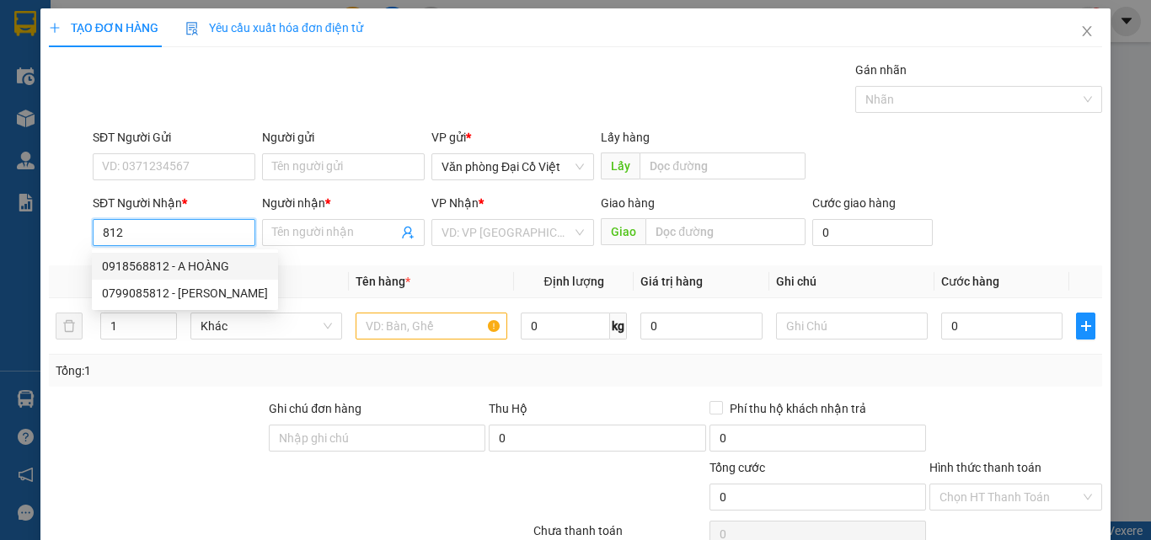
click at [222, 262] on div "0918568812 - A HOÀNG" at bounding box center [185, 266] width 166 height 19
type input "0918568812"
type input "A HOÀNG"
type input "THANH KHÊ"
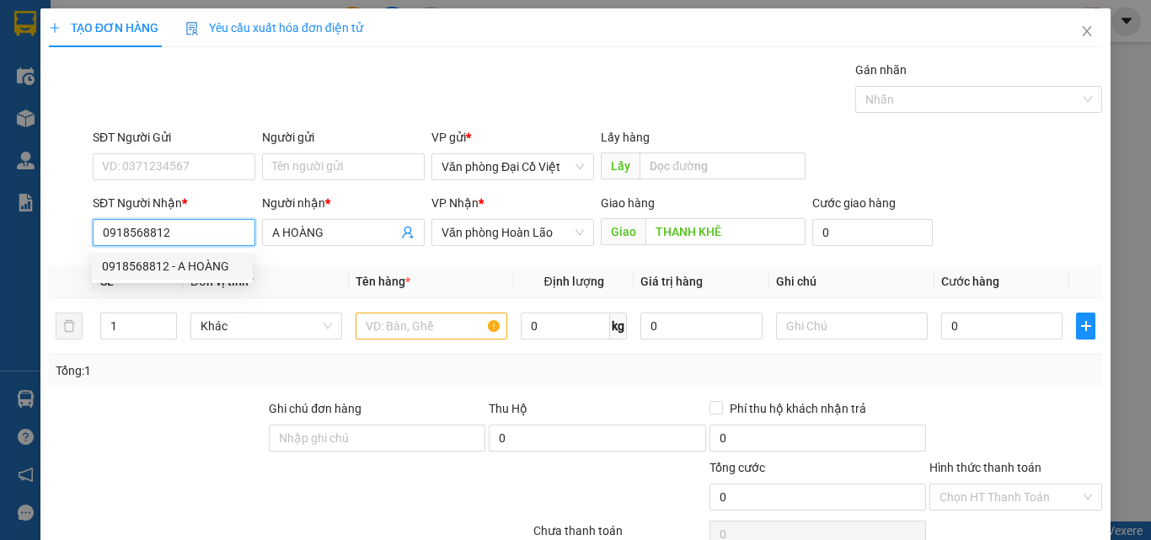
type input "50.000"
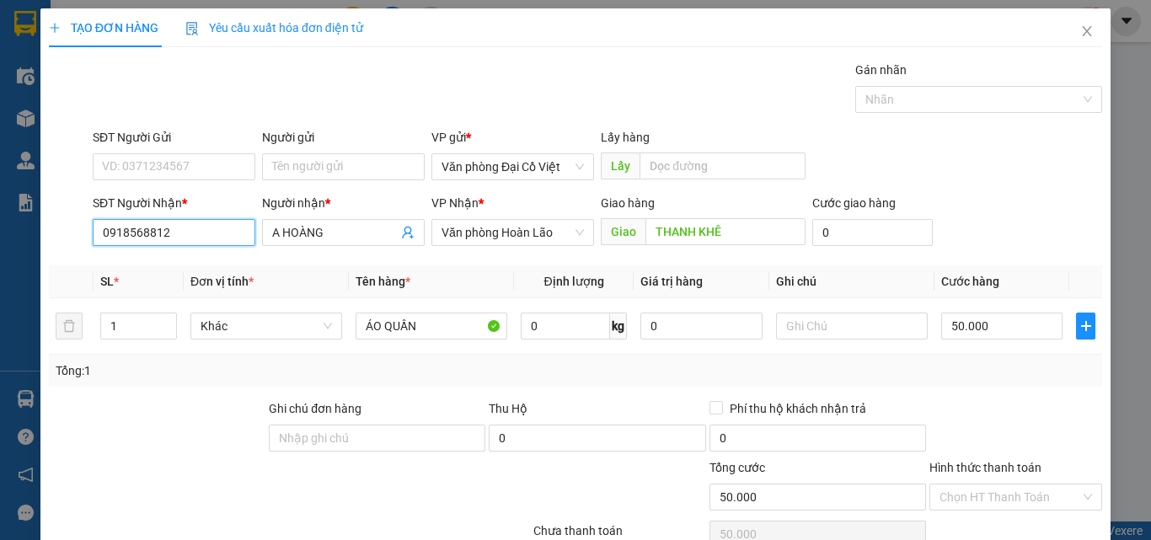
scroll to position [136, 0]
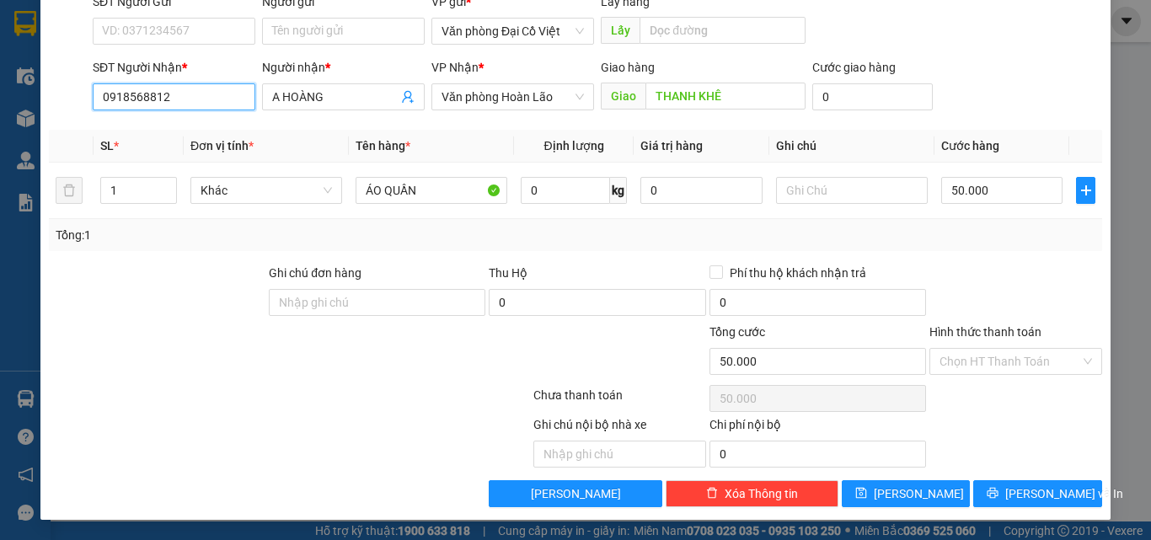
type input "0918568812"
click at [990, 484] on button "[PERSON_NAME] và In" at bounding box center [1038, 493] width 129 height 27
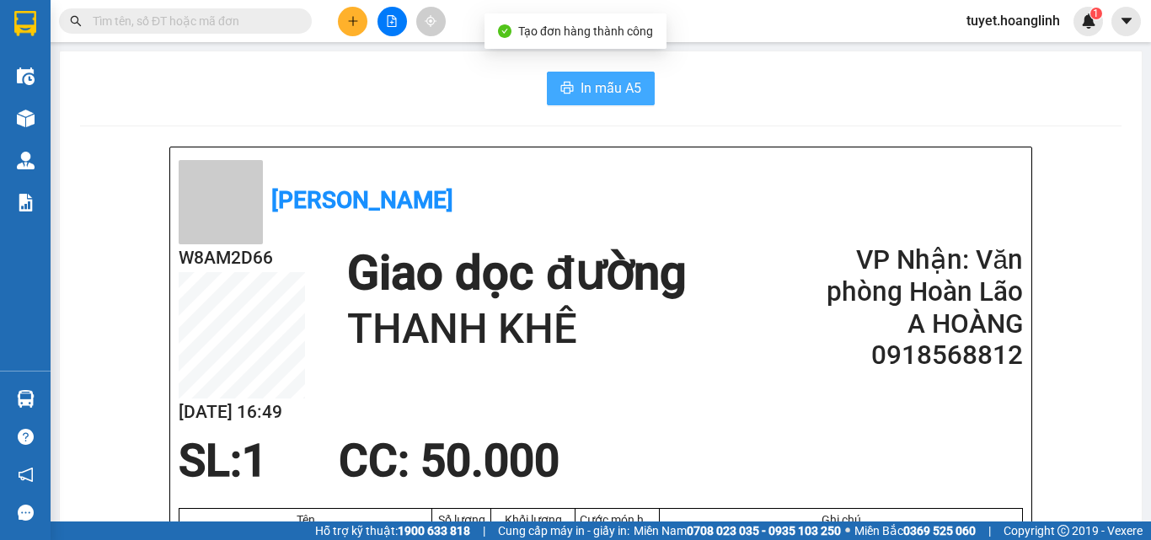
click at [581, 78] on span "In mẫu A5" at bounding box center [611, 88] width 61 height 21
click at [882, 485] on div "SL: 1 CC : 50.000" at bounding box center [591, 461] width 845 height 51
click at [596, 92] on span "In mẫu A5" at bounding box center [611, 88] width 61 height 21
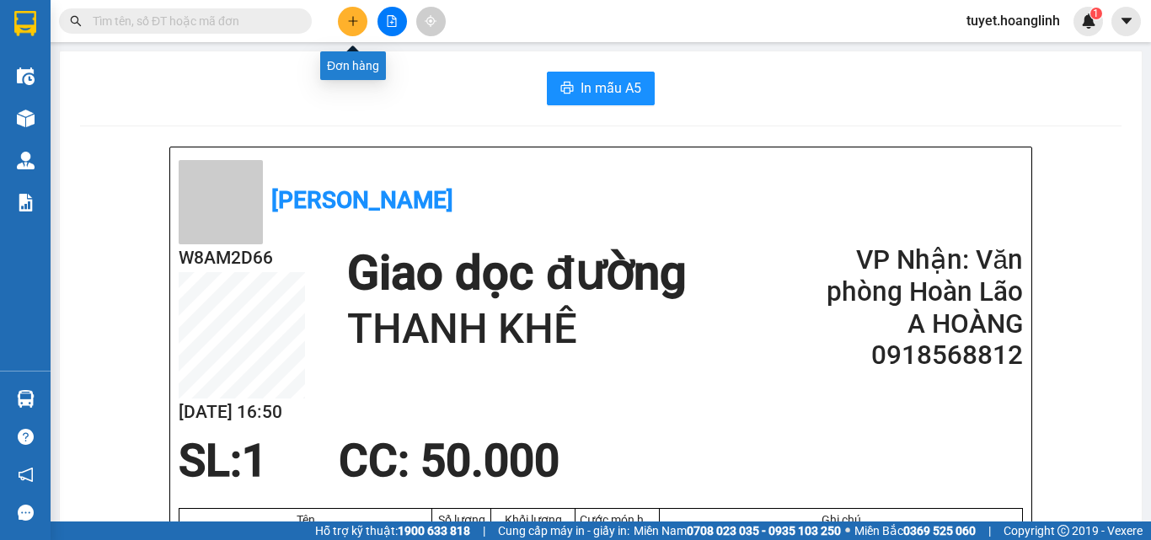
click at [346, 27] on button at bounding box center [353, 22] width 30 height 30
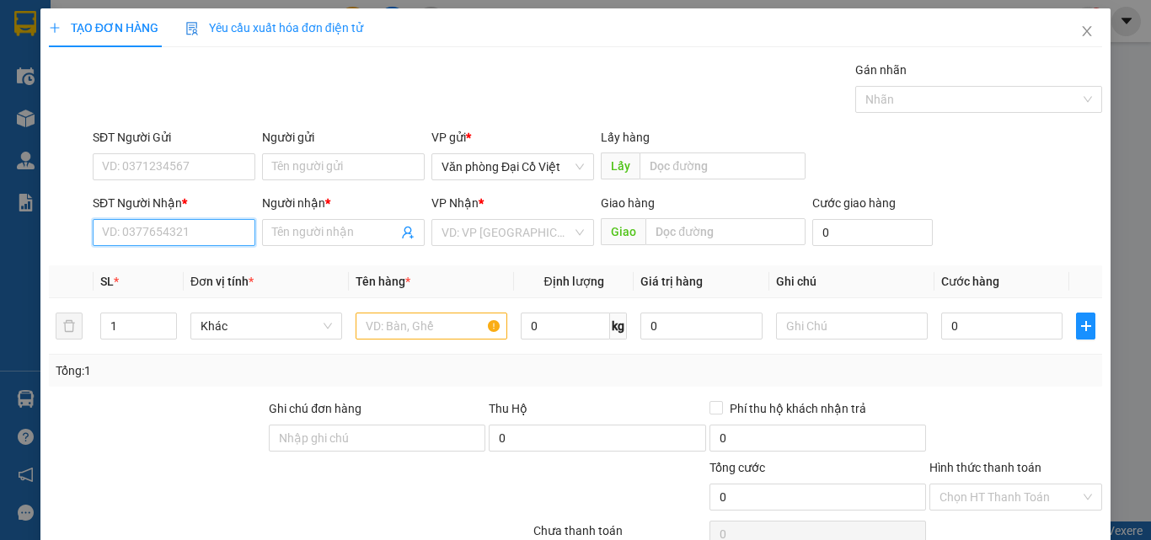
click at [207, 237] on input "SĐT Người Nhận *" at bounding box center [174, 232] width 163 height 27
click at [203, 271] on div "0983430464 - LONG" at bounding box center [172, 266] width 141 height 19
type input "0983430464"
type input "LONG"
type input "50.000"
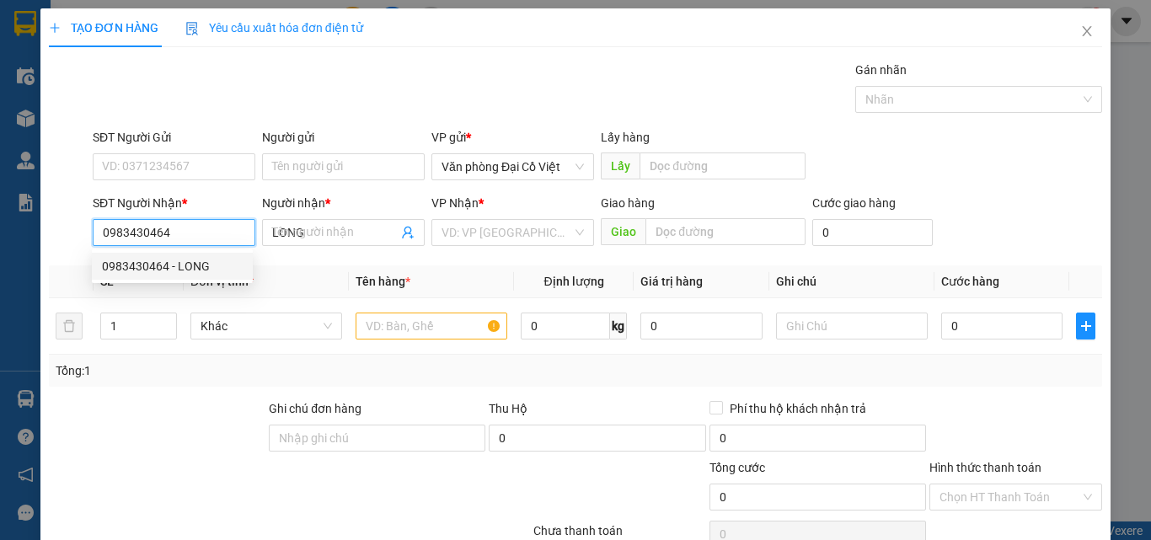
type input "50.000"
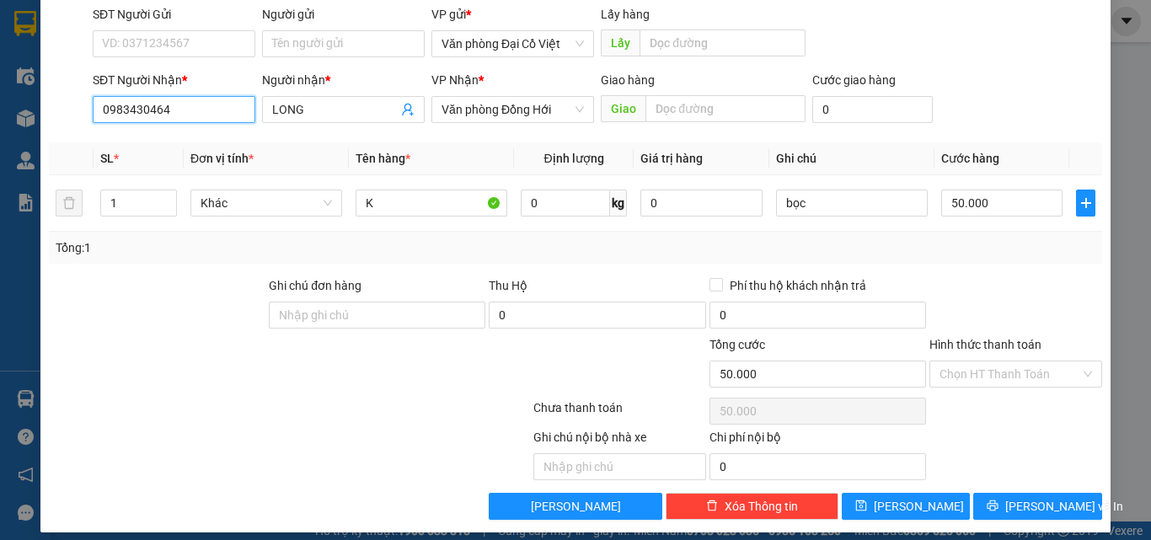
scroll to position [136, 0]
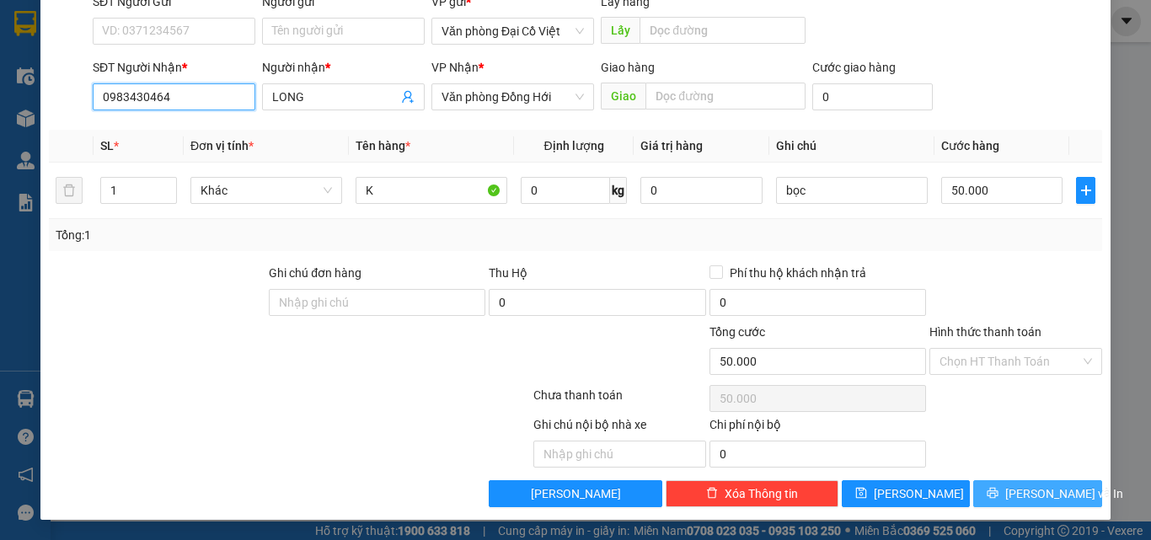
type input "0983430464"
click at [993, 498] on button "[PERSON_NAME] và In" at bounding box center [1038, 493] width 129 height 27
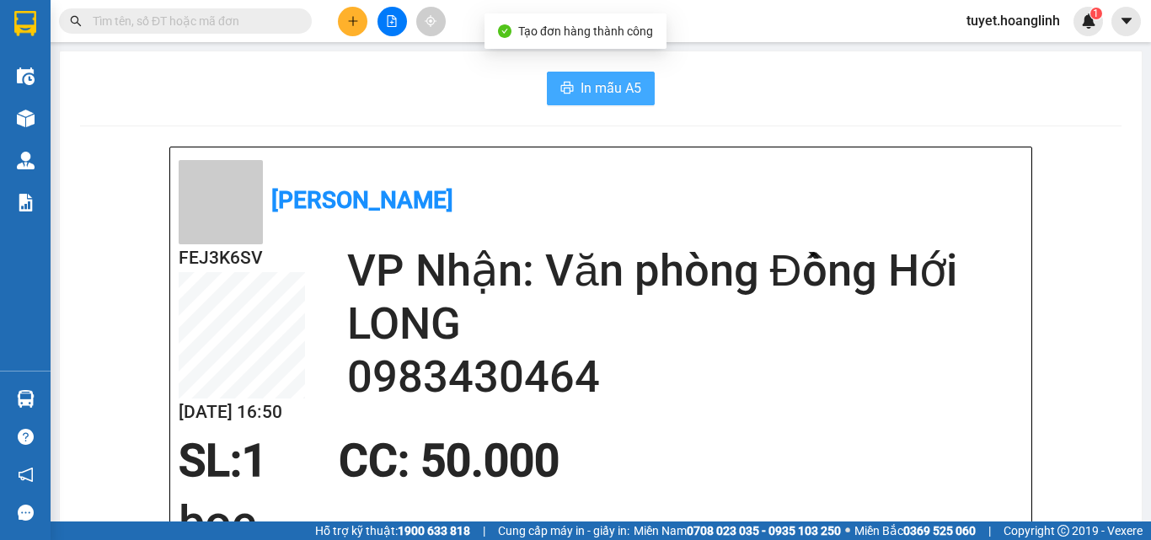
click at [604, 82] on span "In mẫu A5" at bounding box center [611, 88] width 61 height 21
click at [346, 24] on button at bounding box center [353, 22] width 30 height 30
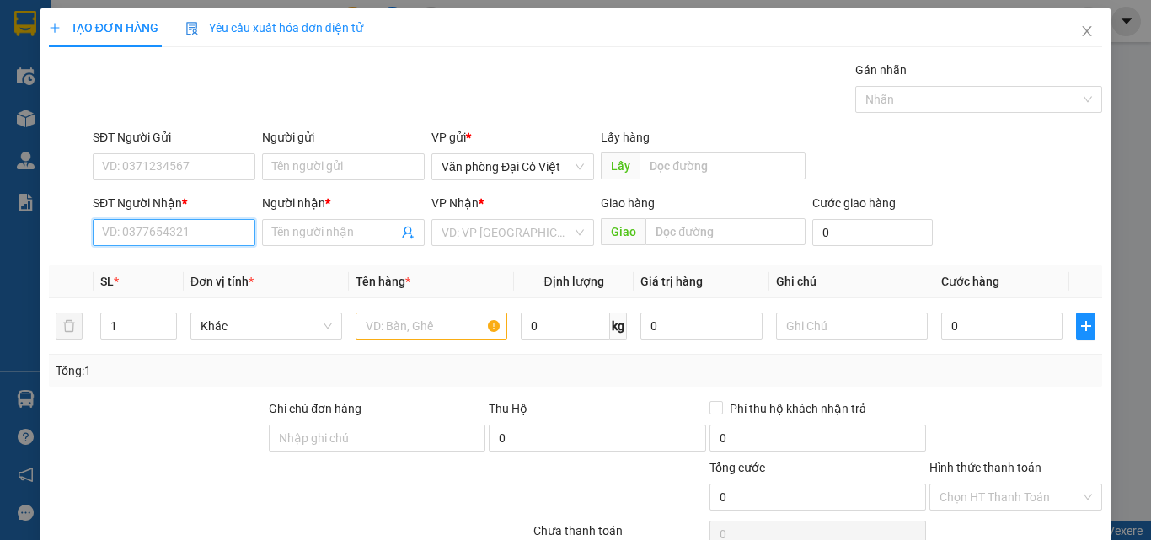
click at [227, 231] on input "SĐT Người Nhận *" at bounding box center [174, 232] width 163 height 27
click at [190, 263] on div "0888936969 - THIÊN LÝ" at bounding box center [172, 266] width 141 height 19
type input "0888936969"
type input "THIÊN LÝ"
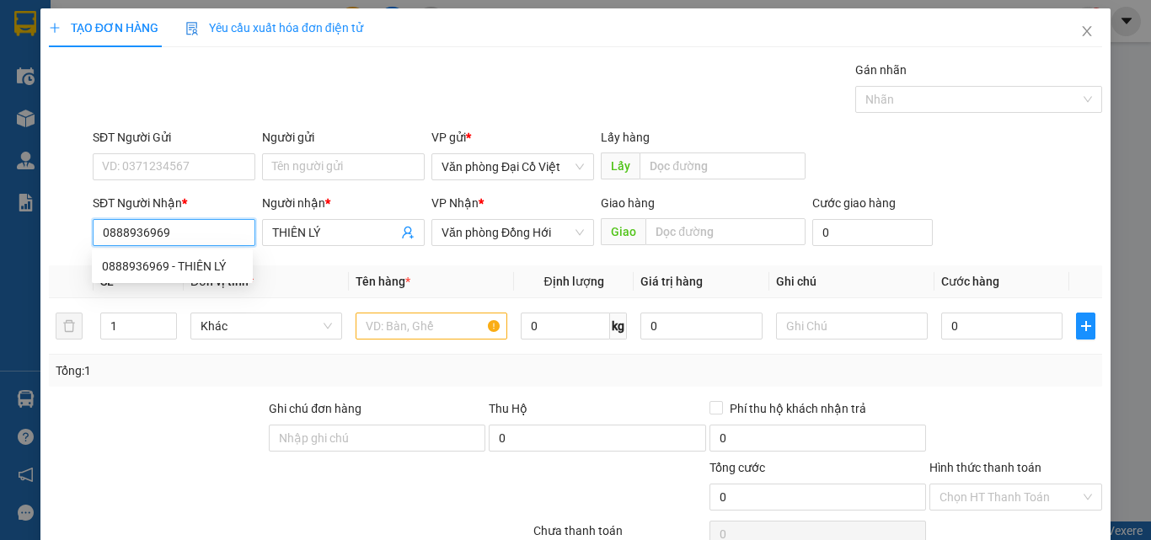
type input "100.000"
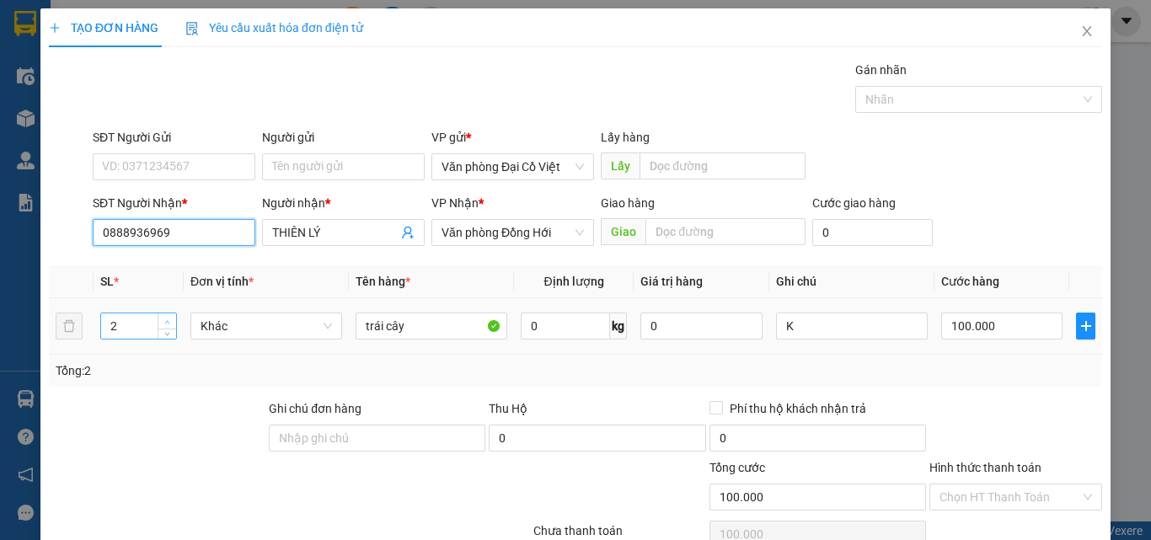
type input "0888936969"
click at [158, 320] on span "Increase Value" at bounding box center [167, 321] width 19 height 15
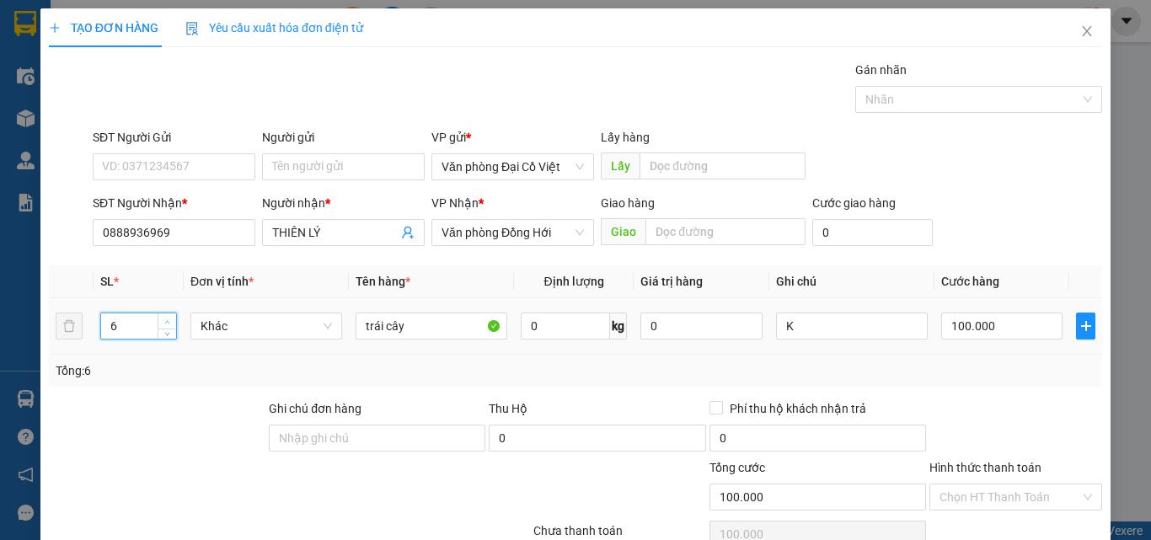
type input "7"
click at [158, 320] on span "Increase Value" at bounding box center [167, 321] width 19 height 15
click at [1008, 330] on input "100.000" at bounding box center [1002, 326] width 121 height 27
type input "3"
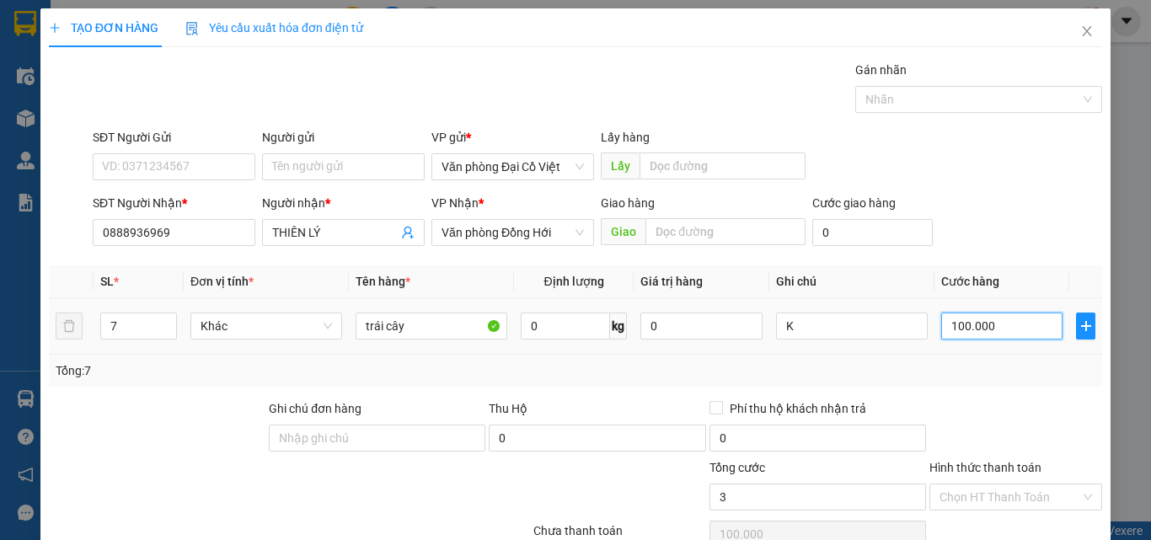
type input "3"
click at [1010, 388] on div "Transit Pickup Surcharge Ids Transit Deliver Surcharge Ids Transit Deliver Surc…" at bounding box center [576, 352] width 1054 height 582
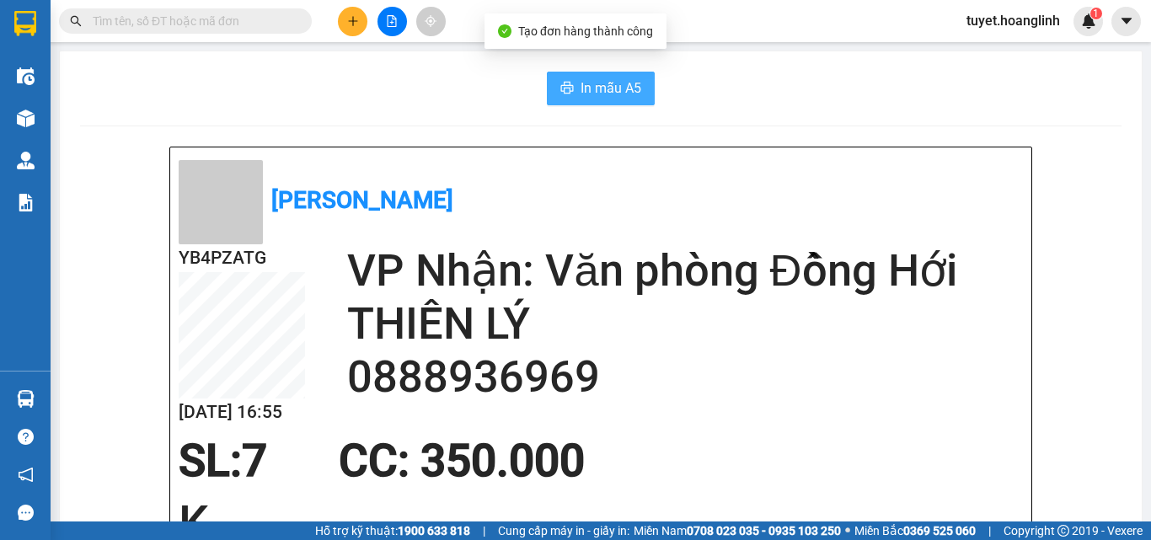
click at [566, 82] on icon "printer" at bounding box center [567, 87] width 13 height 13
click at [357, 22] on icon "plus" at bounding box center [353, 21] width 12 height 12
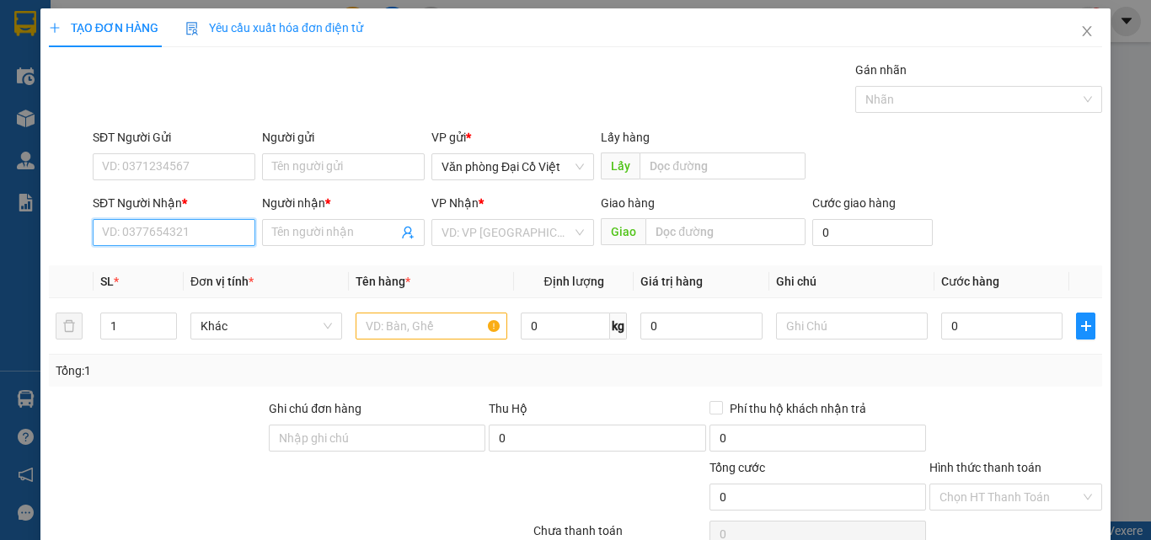
click at [226, 235] on input "SĐT Người Nhận *" at bounding box center [174, 232] width 163 height 27
click at [105, 230] on input ".962" at bounding box center [174, 232] width 163 height 27
click at [161, 271] on div "0328863962 - bang" at bounding box center [172, 266] width 141 height 19
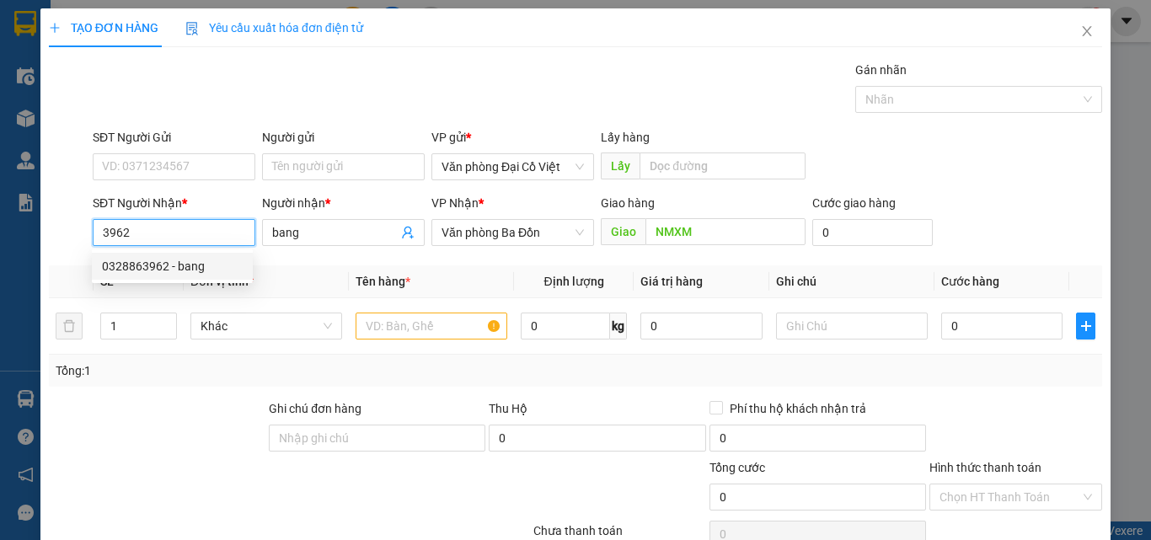
type input "0328863962"
type input "bang"
type input "NMXM"
type input "50.000"
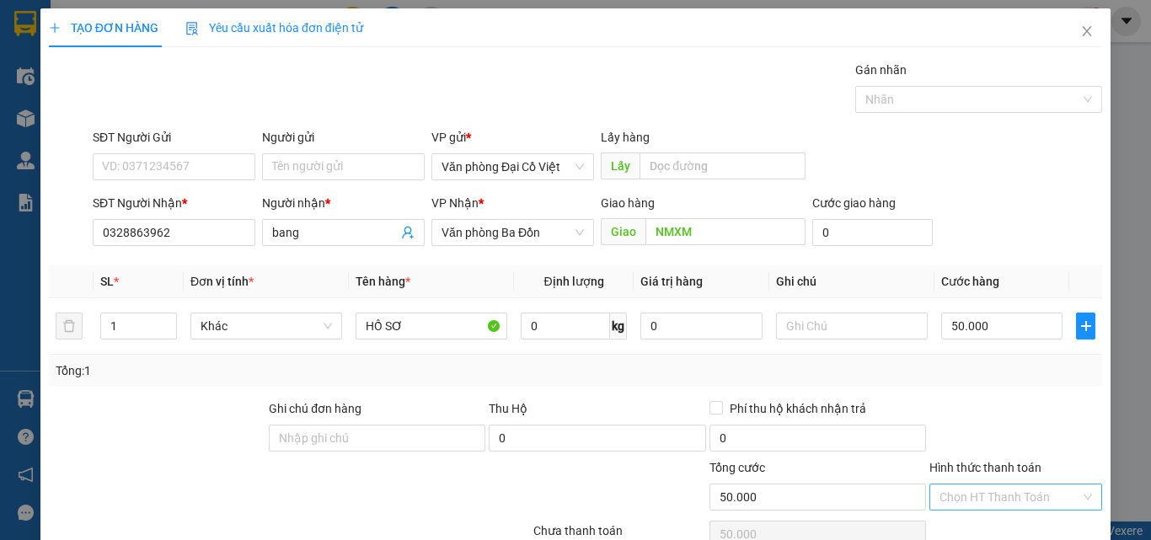
click at [980, 485] on input "Hình thức thanh toán" at bounding box center [1010, 497] width 141 height 25
click at [983, 522] on div "Tại văn phòng" at bounding box center [1006, 531] width 151 height 19
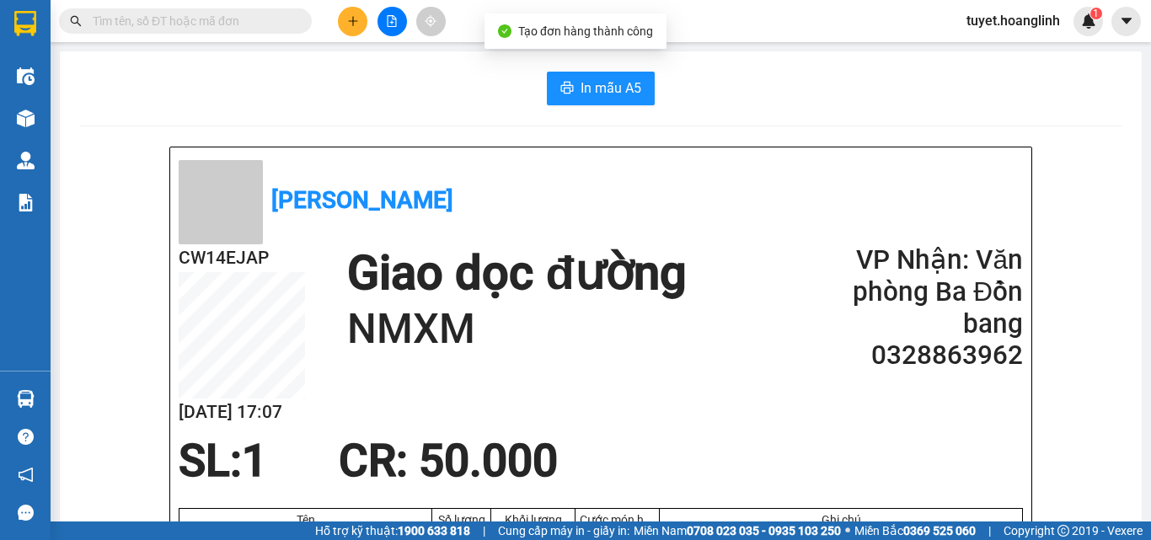
click at [594, 90] on span "In mẫu A5" at bounding box center [611, 88] width 61 height 21
click at [351, 22] on icon "plus" at bounding box center [353, 21] width 12 height 12
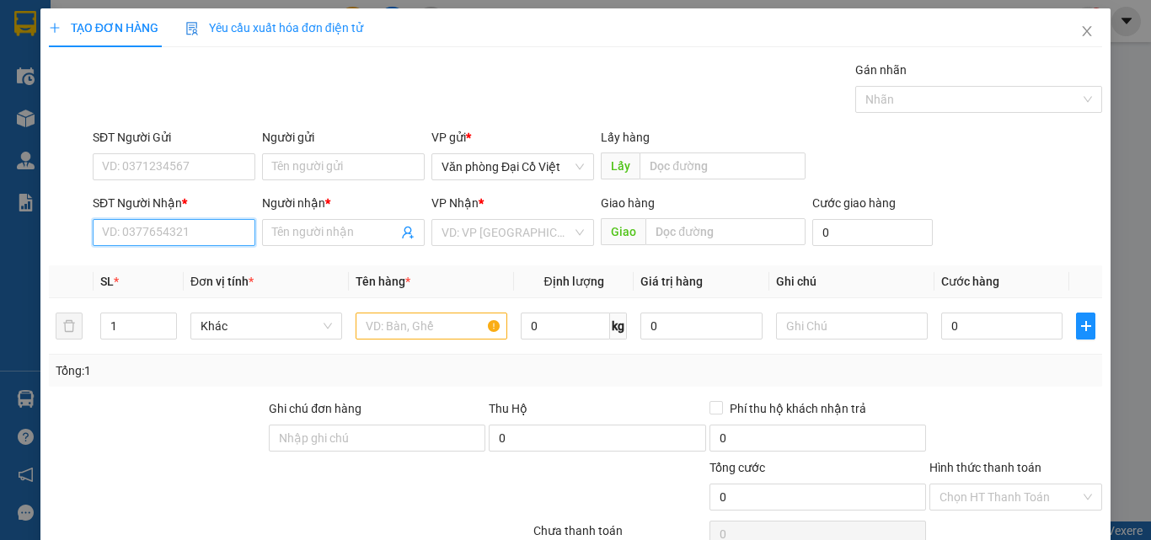
click at [226, 233] on input "SĐT Người Nhận *" at bounding box center [174, 232] width 163 height 27
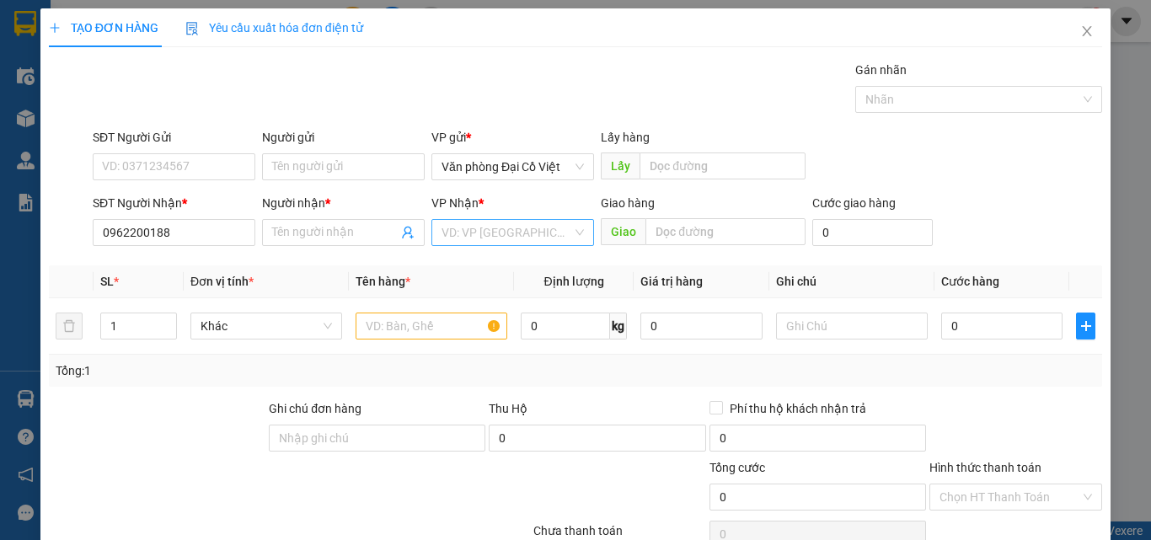
click at [443, 221] on input "search" at bounding box center [507, 232] width 131 height 25
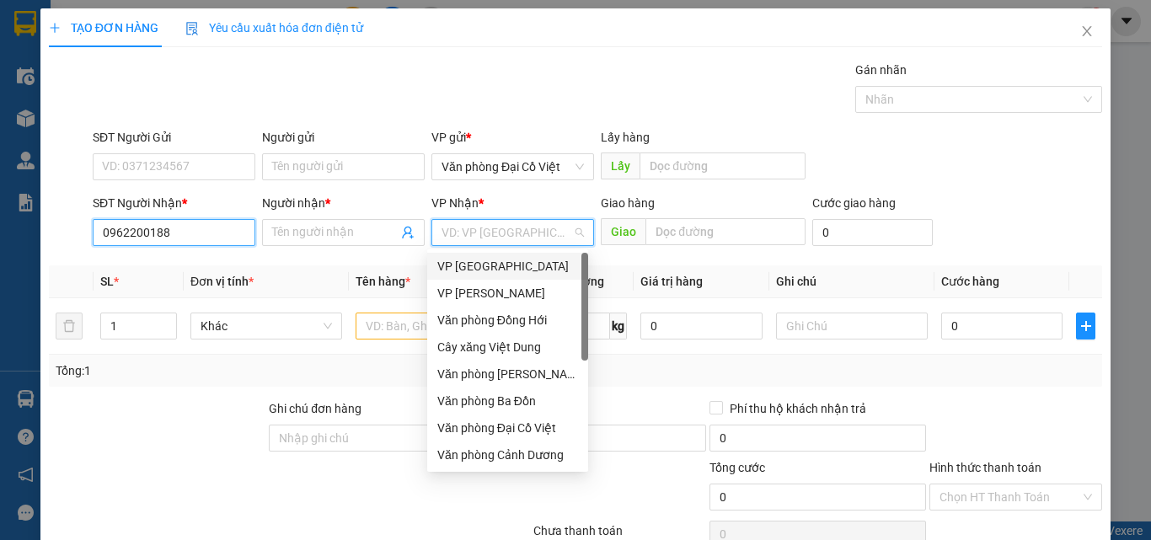
click at [223, 233] on input "0962200188" at bounding box center [174, 232] width 163 height 27
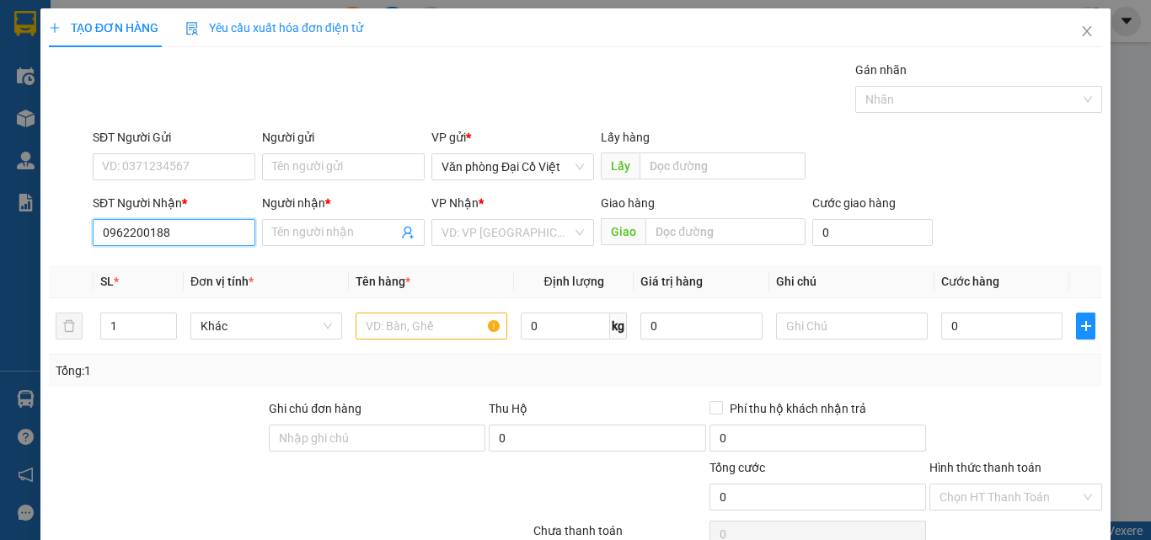
click at [223, 233] on input "0962200188" at bounding box center [174, 232] width 163 height 27
click at [191, 254] on div "Transit Pickup Surcharge Ids Transit Deliver Surcharge Ids Transit Deliver Surc…" at bounding box center [576, 352] width 1054 height 582
click at [158, 229] on input "589" at bounding box center [174, 232] width 163 height 27
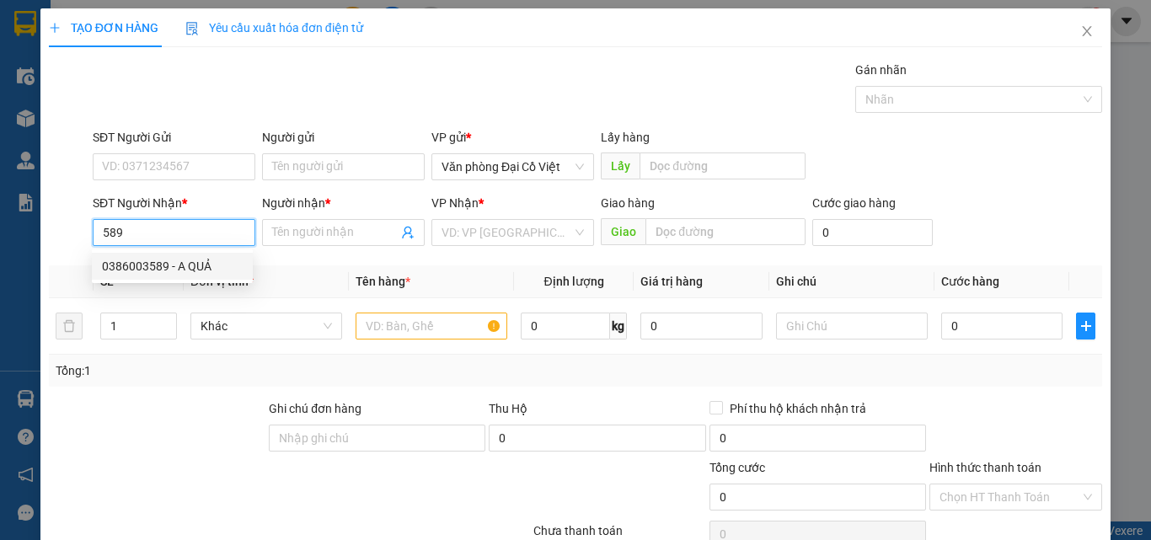
click at [158, 265] on div "0386003589 - A QUẢ" at bounding box center [172, 266] width 141 height 19
type input "0386003589"
type input "A QUẢ"
type input "80.000"
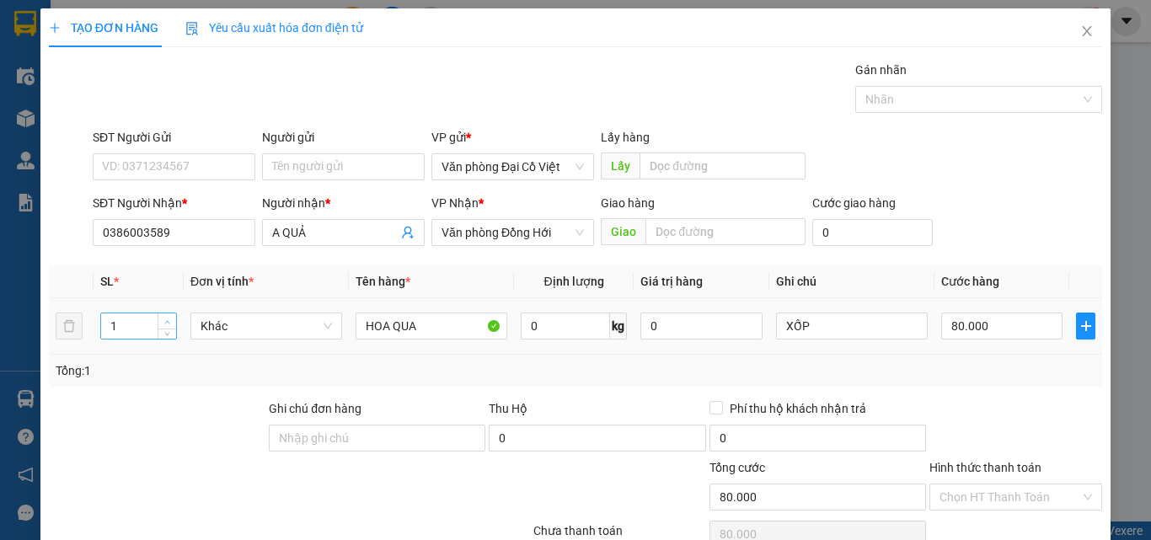
type input "2"
click at [165, 319] on icon "up" at bounding box center [167, 322] width 6 height 6
click at [993, 332] on input "80.000" at bounding box center [1002, 326] width 121 height 27
type input "1"
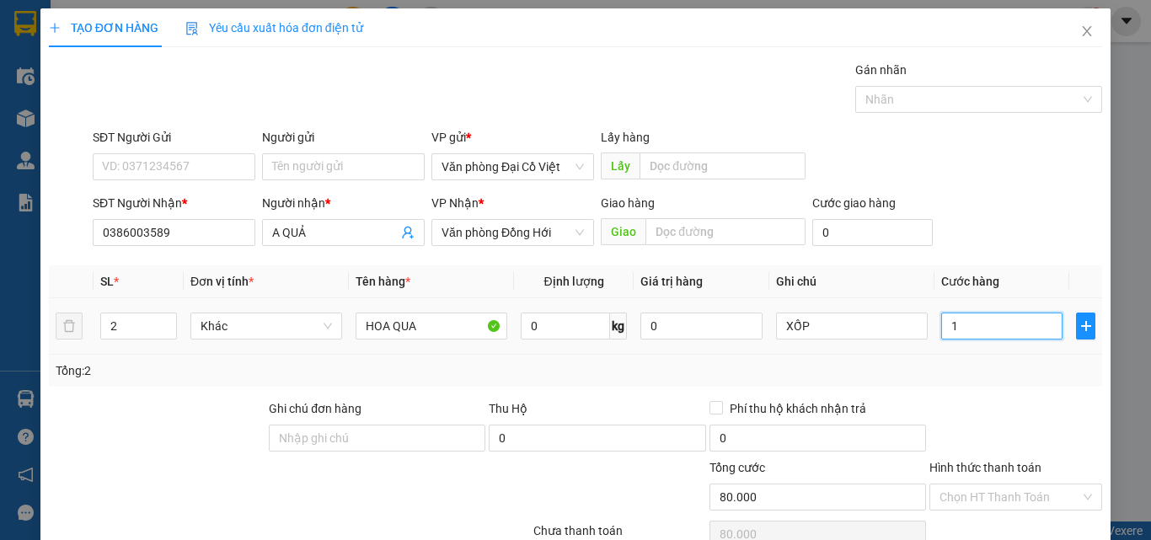
type input "1"
type input "10"
type input "100"
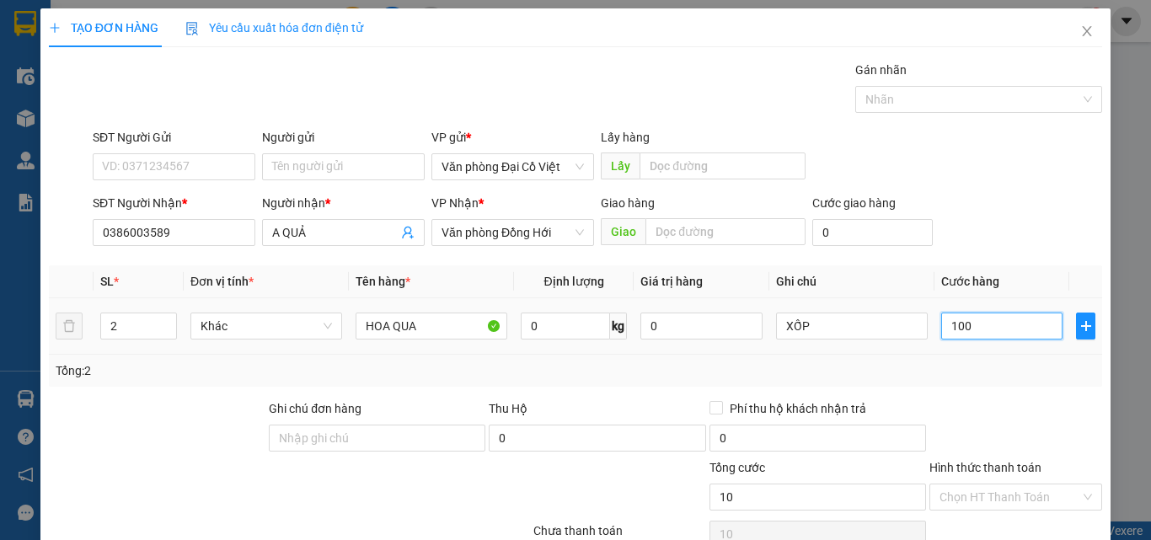
type input "100"
type input "100.000"
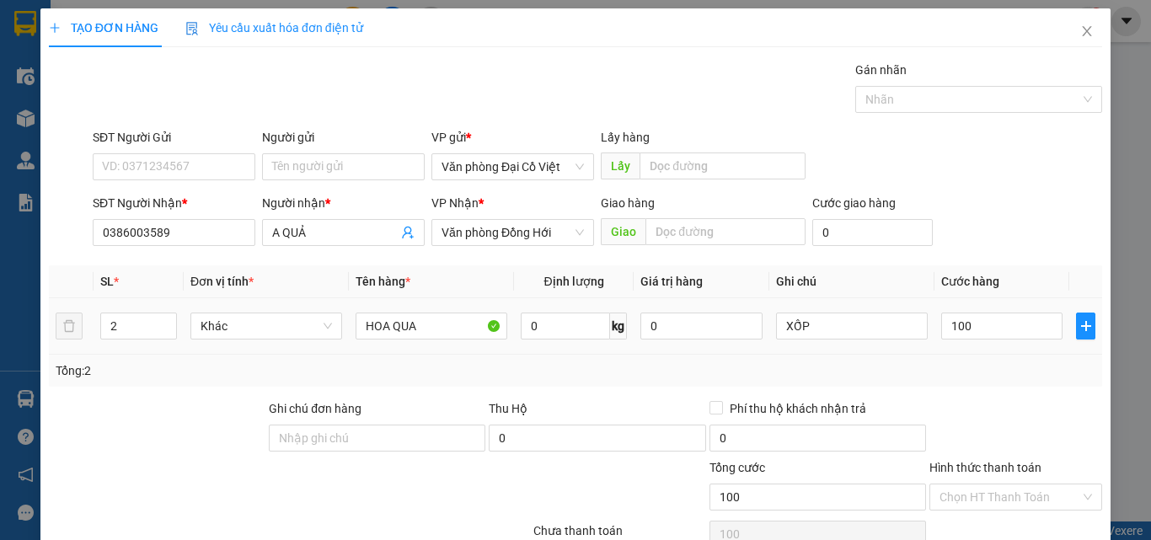
type input "100.000"
click at [984, 354] on td "100.000" at bounding box center [1002, 326] width 135 height 56
click at [1013, 509] on div "TẠO ĐƠN HÀNG Yêu cầu xuất hóa đơn điện tử Transit Pickup Surcharge Ids Transit …" at bounding box center [575, 331] width 1071 height 647
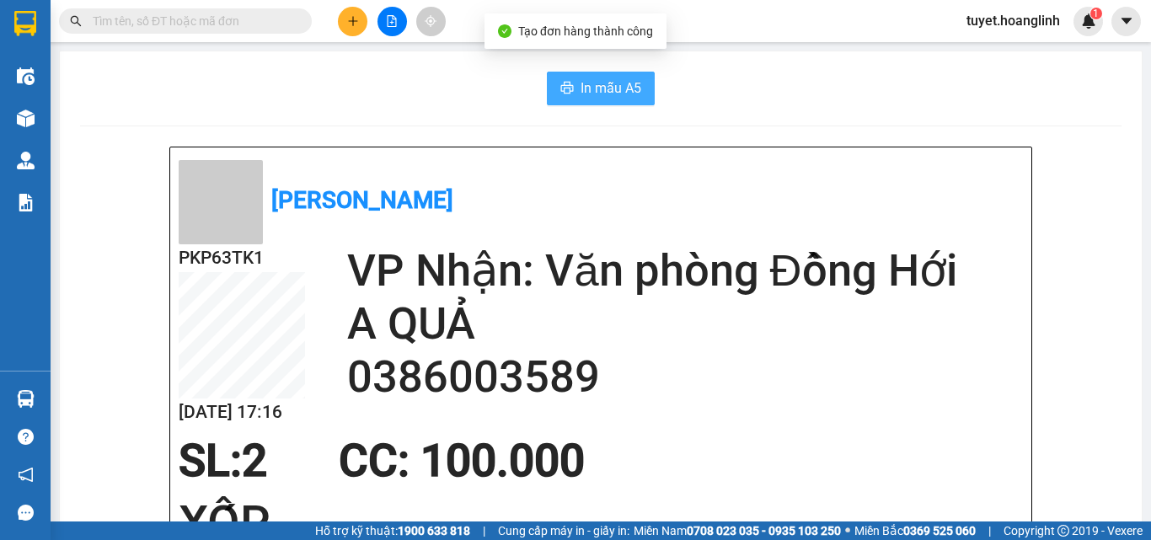
click at [589, 99] on button "In mẫu A5" at bounding box center [601, 89] width 108 height 34
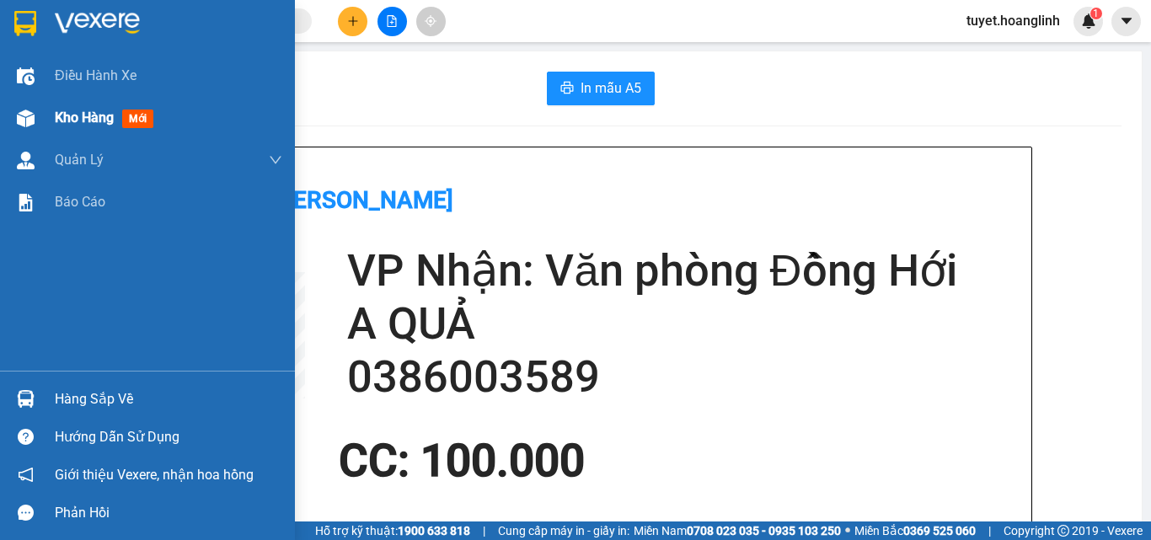
click at [11, 121] on div at bounding box center [26, 119] width 30 height 30
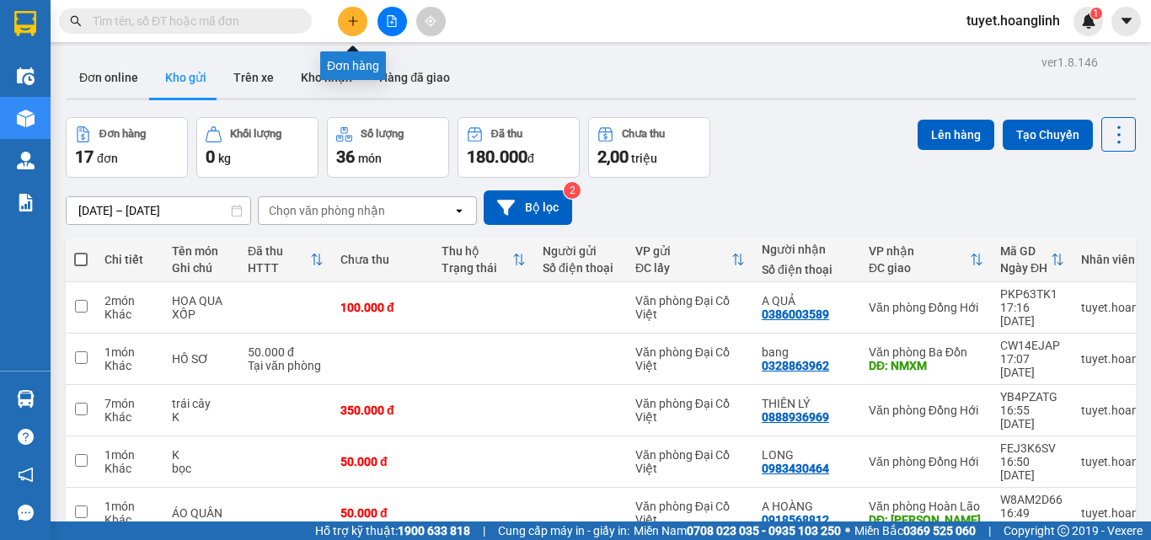
click at [344, 18] on button at bounding box center [353, 22] width 30 height 30
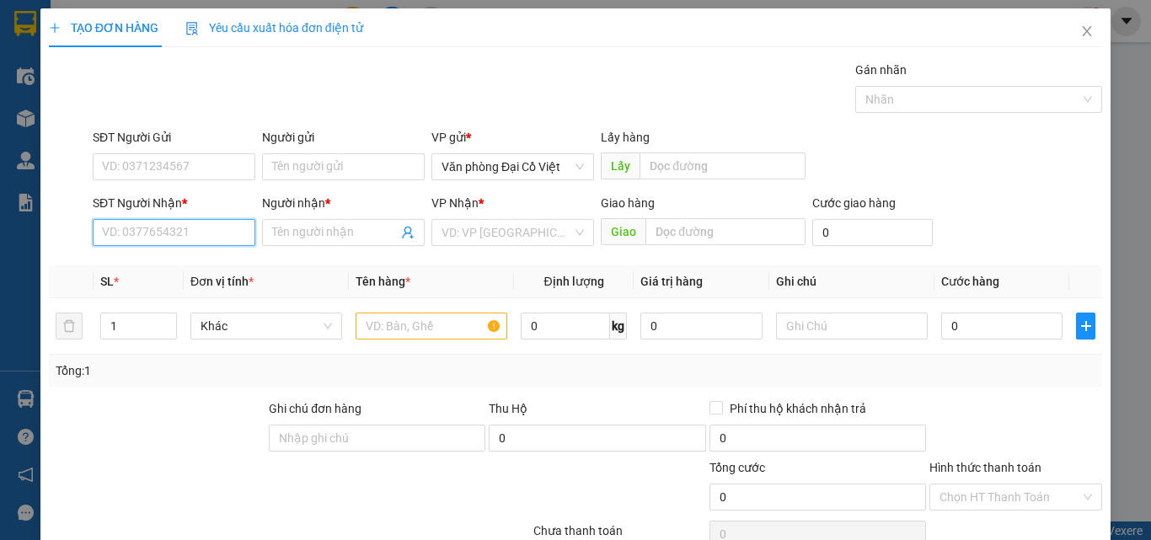
click at [210, 223] on input "SĐT Người Nhận *" at bounding box center [174, 232] width 163 height 27
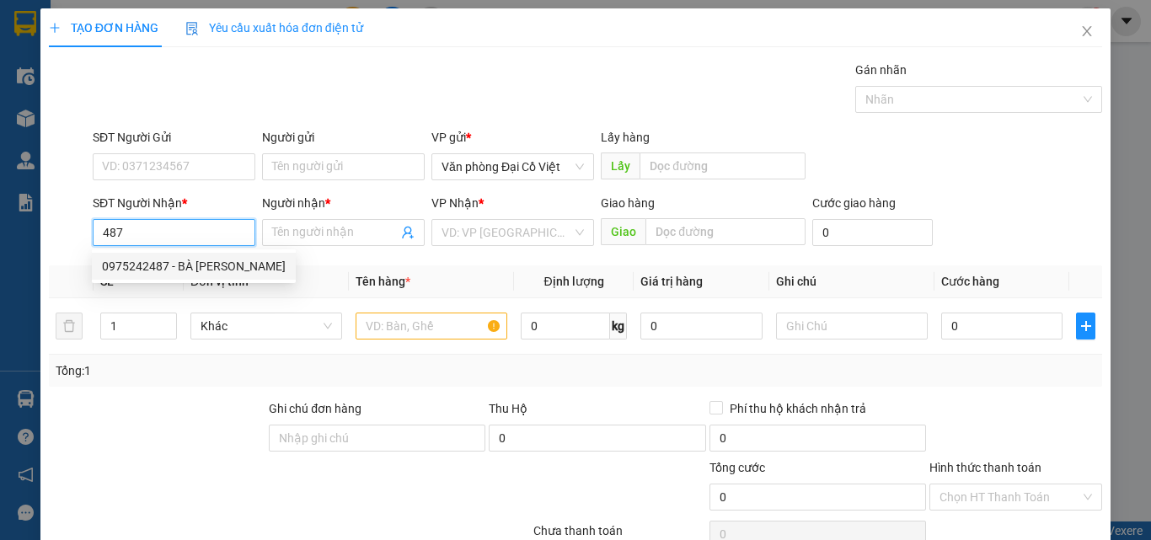
click at [207, 271] on div "0975242487 - BÀ [PERSON_NAME]" at bounding box center [194, 266] width 184 height 19
type input "0975242487"
type input "BÀ DUYÊN"
type input "80.000"
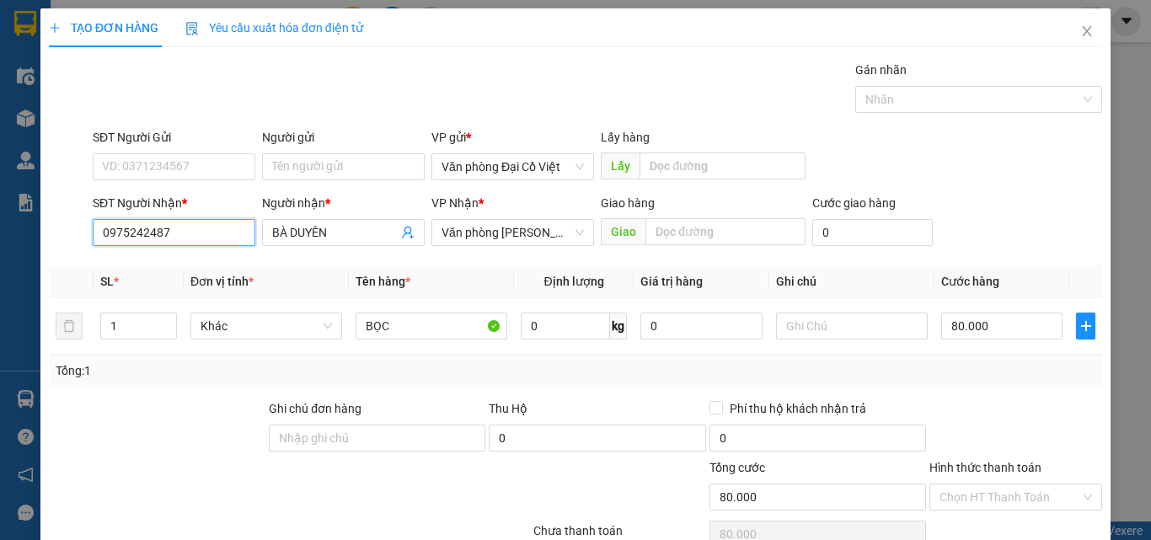
type input "0975242487"
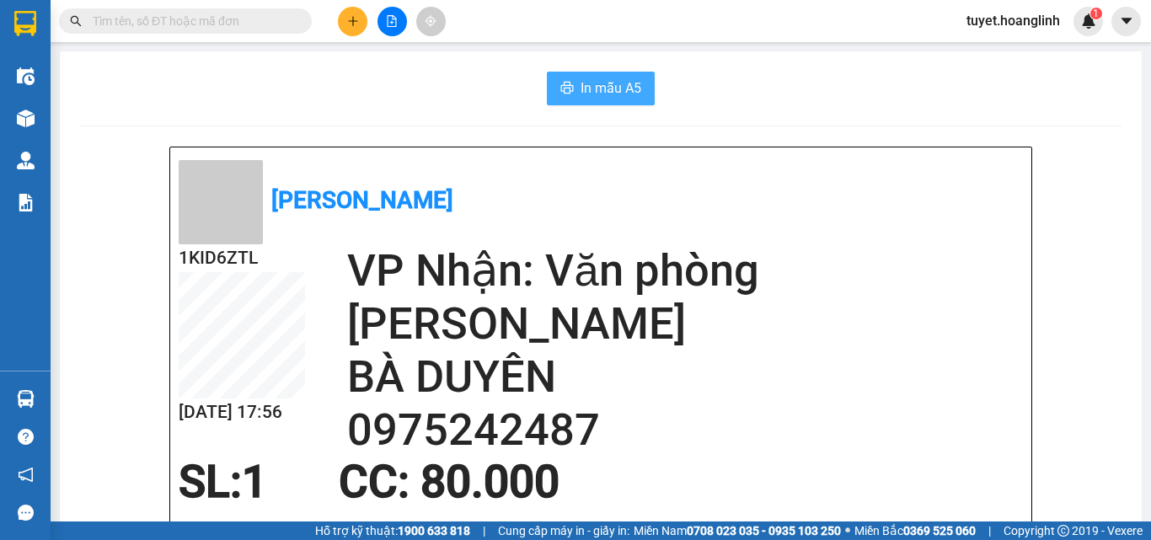
click at [562, 97] on span "printer" at bounding box center [567, 89] width 13 height 16
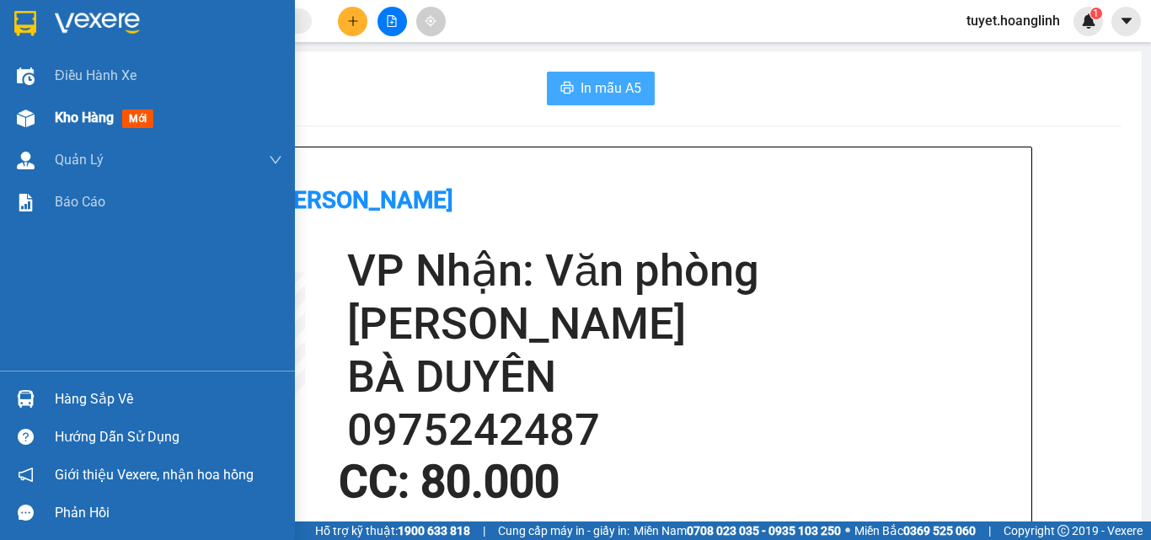
click at [46, 116] on div "Kho hàng mới" at bounding box center [147, 118] width 295 height 42
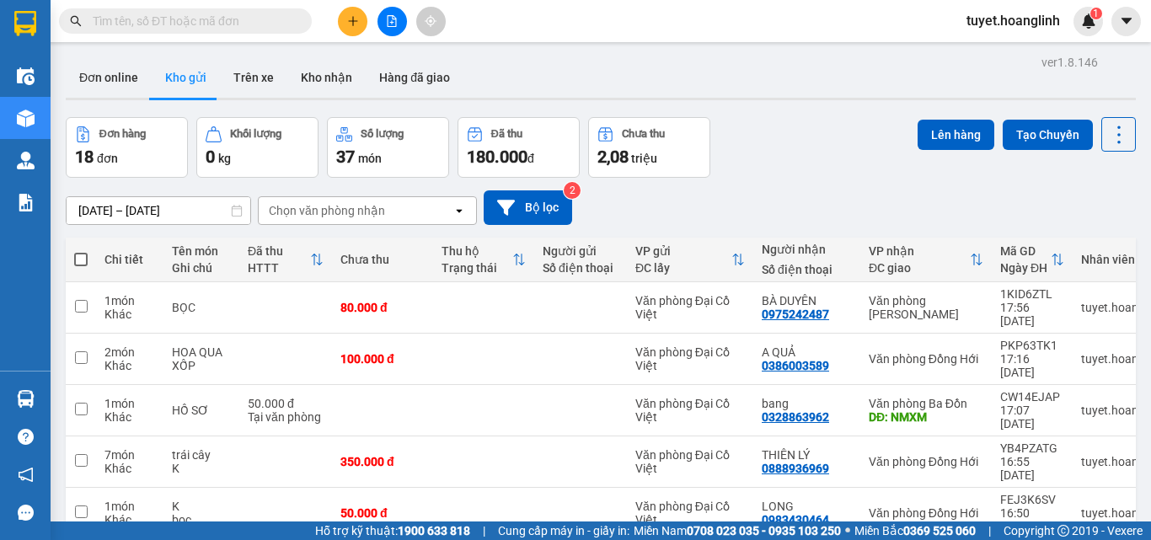
click at [337, 23] on div at bounding box center [392, 22] width 126 height 30
click at [347, 20] on icon "plus" at bounding box center [353, 21] width 12 height 12
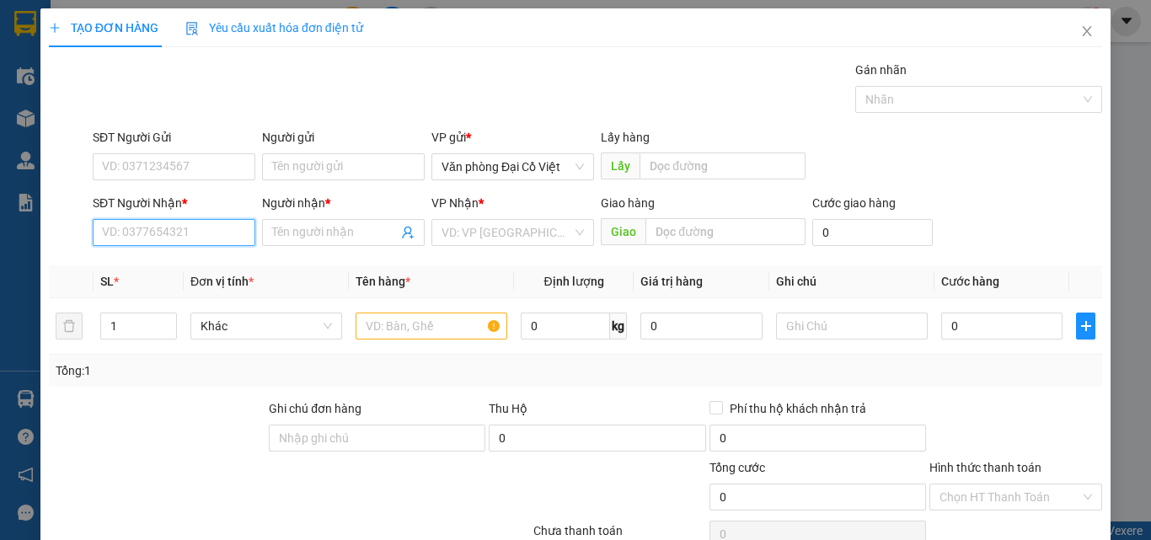
click at [229, 234] on input "SĐT Người Nhận *" at bounding box center [174, 232] width 163 height 27
type input "0332851788"
click at [220, 271] on div "0332851788 - A TÁM" at bounding box center [172, 266] width 141 height 19
type input "A TÁM"
type input "CẦU CHÂU HÓA"
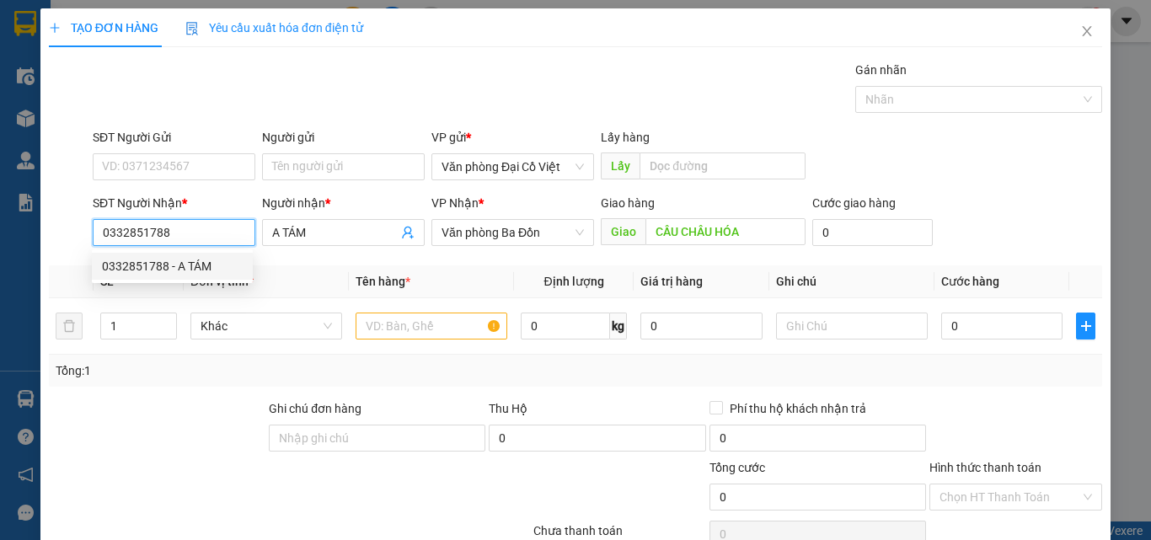
type input "100.000"
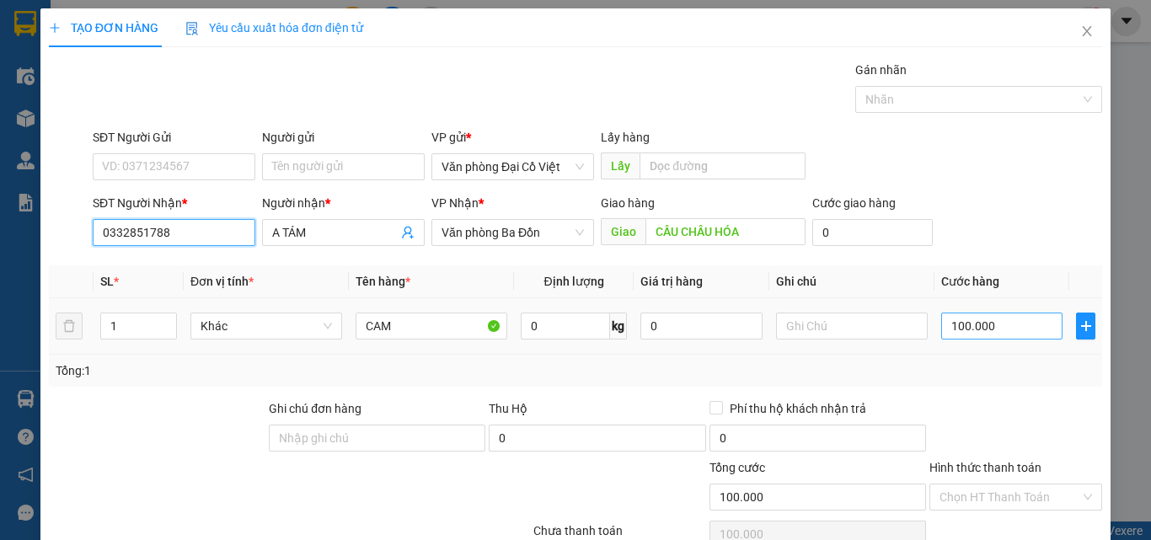
type input "0332851788"
click at [953, 314] on input "100.000" at bounding box center [1002, 326] width 121 height 27
type input "1"
type input "0"
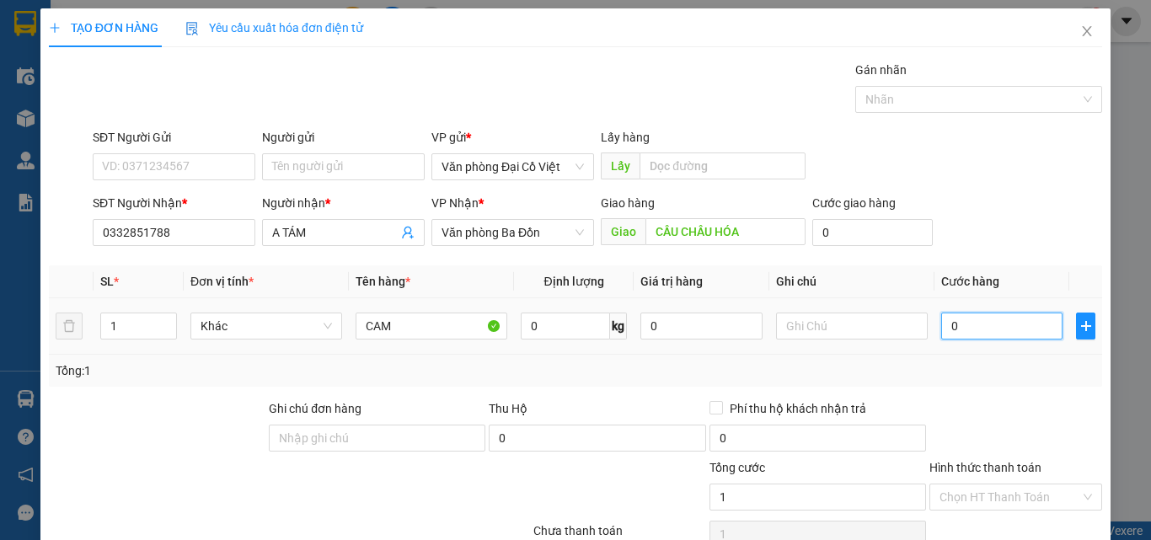
type input "0"
type input "7"
type input "070"
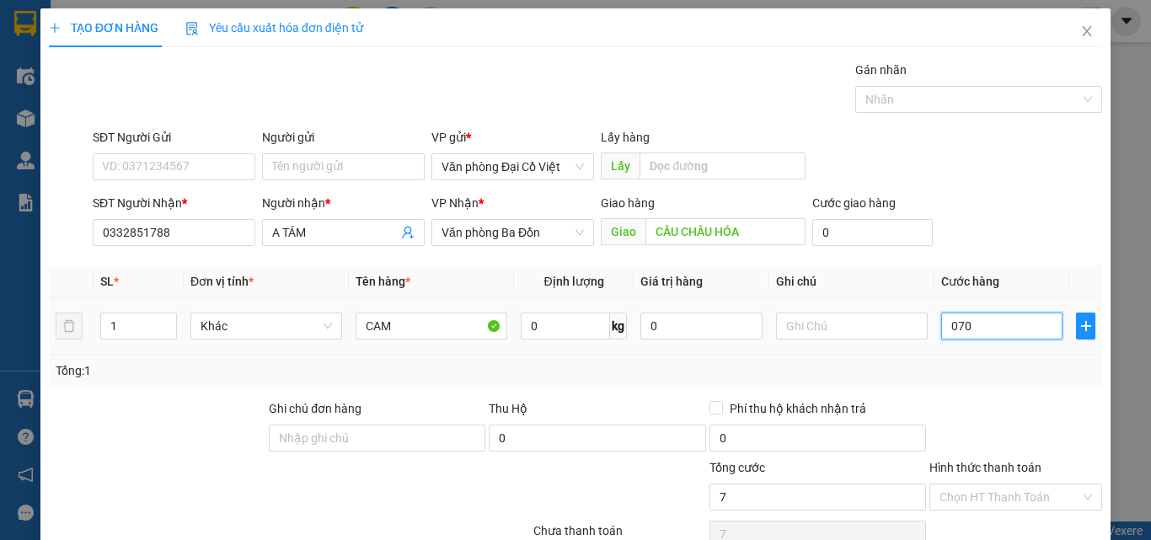
type input "70"
type input "070"
type input "70.000"
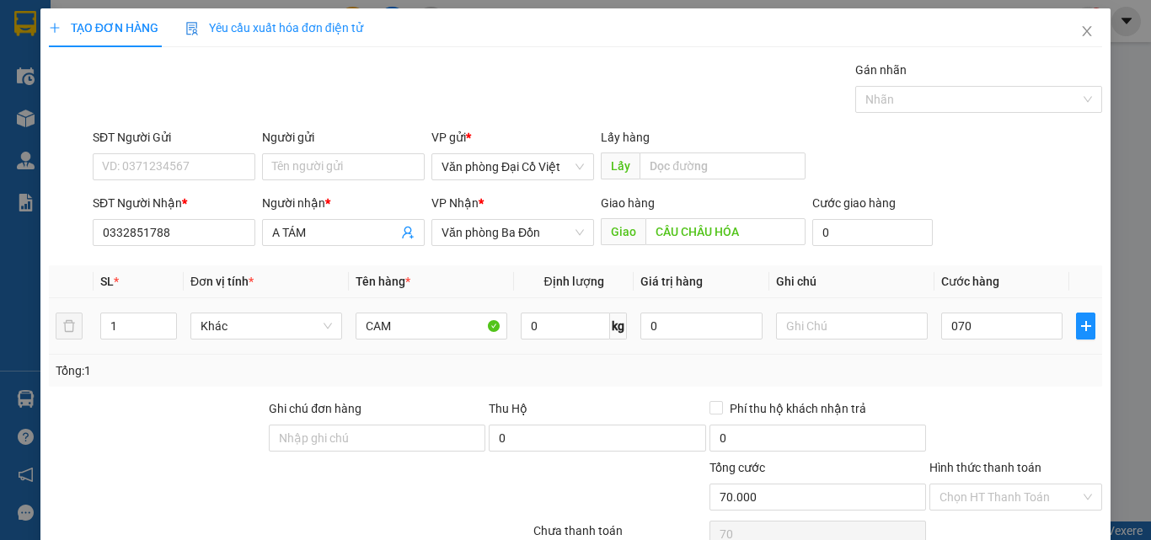
type input "70.000"
click at [985, 360] on div "Tổng: 1" at bounding box center [576, 371] width 1054 height 32
click at [978, 485] on input "Hình thức thanh toán" at bounding box center [1010, 497] width 141 height 25
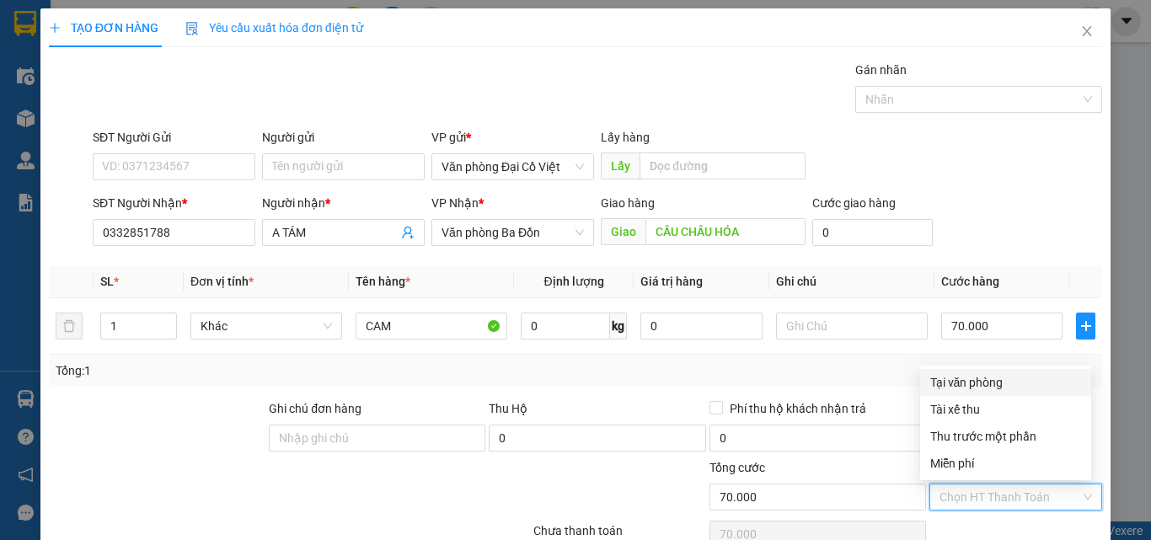
click at [953, 373] on div "Tại văn phòng" at bounding box center [1006, 382] width 151 height 19
type input "0"
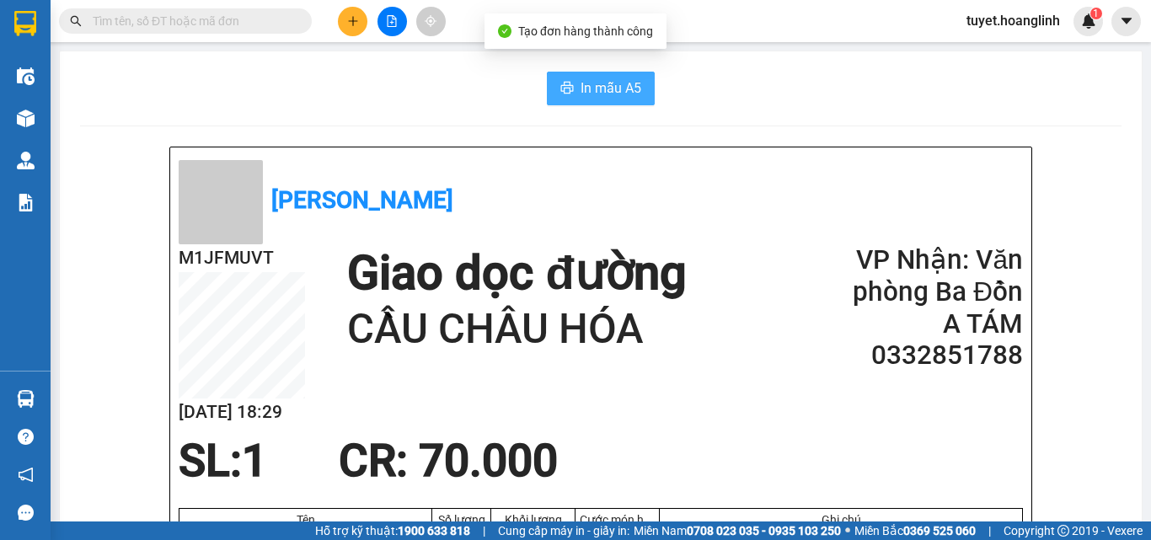
click at [581, 86] on span "In mẫu A5" at bounding box center [611, 88] width 61 height 21
